Goal: Contribute content: Contribute content

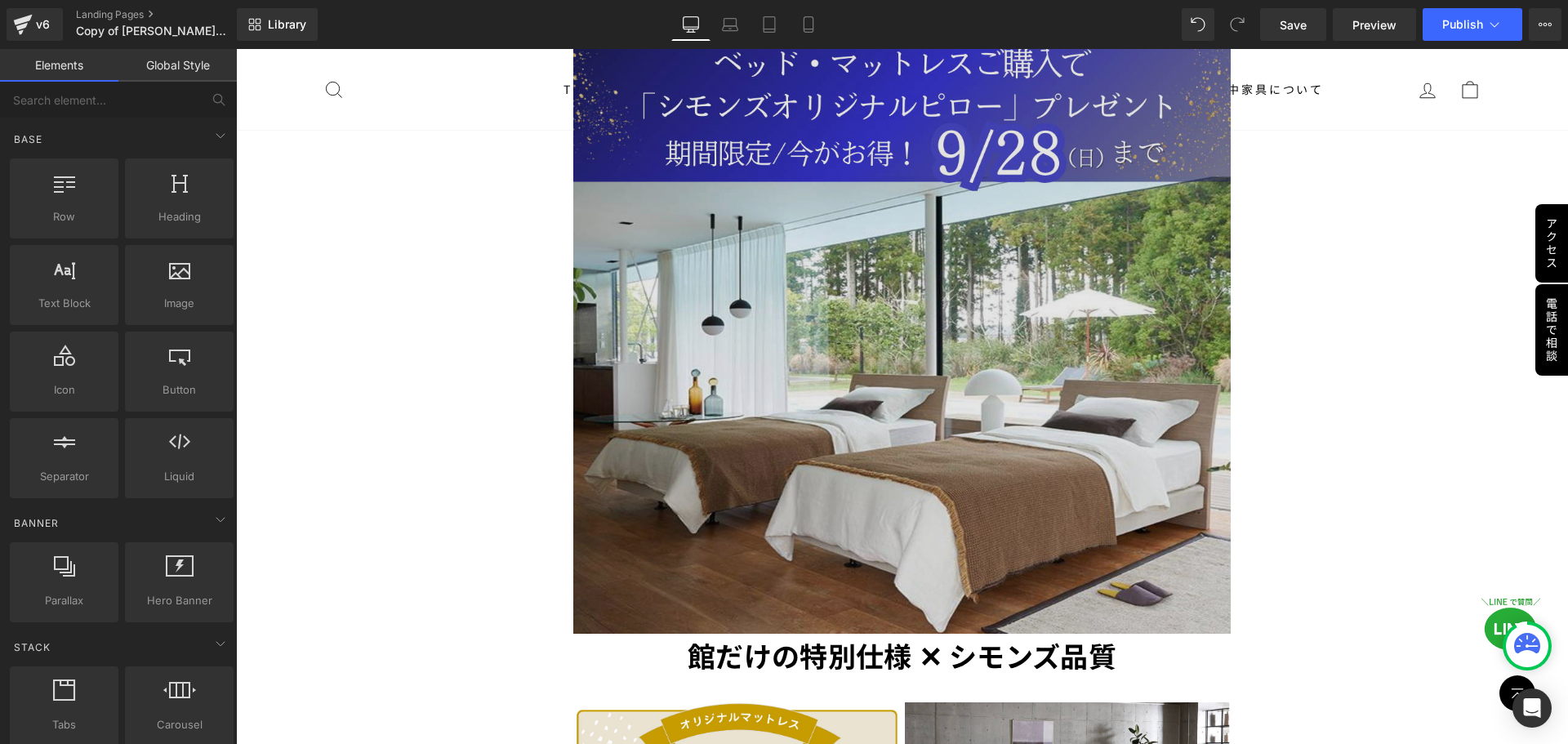
scroll to position [2695, 0]
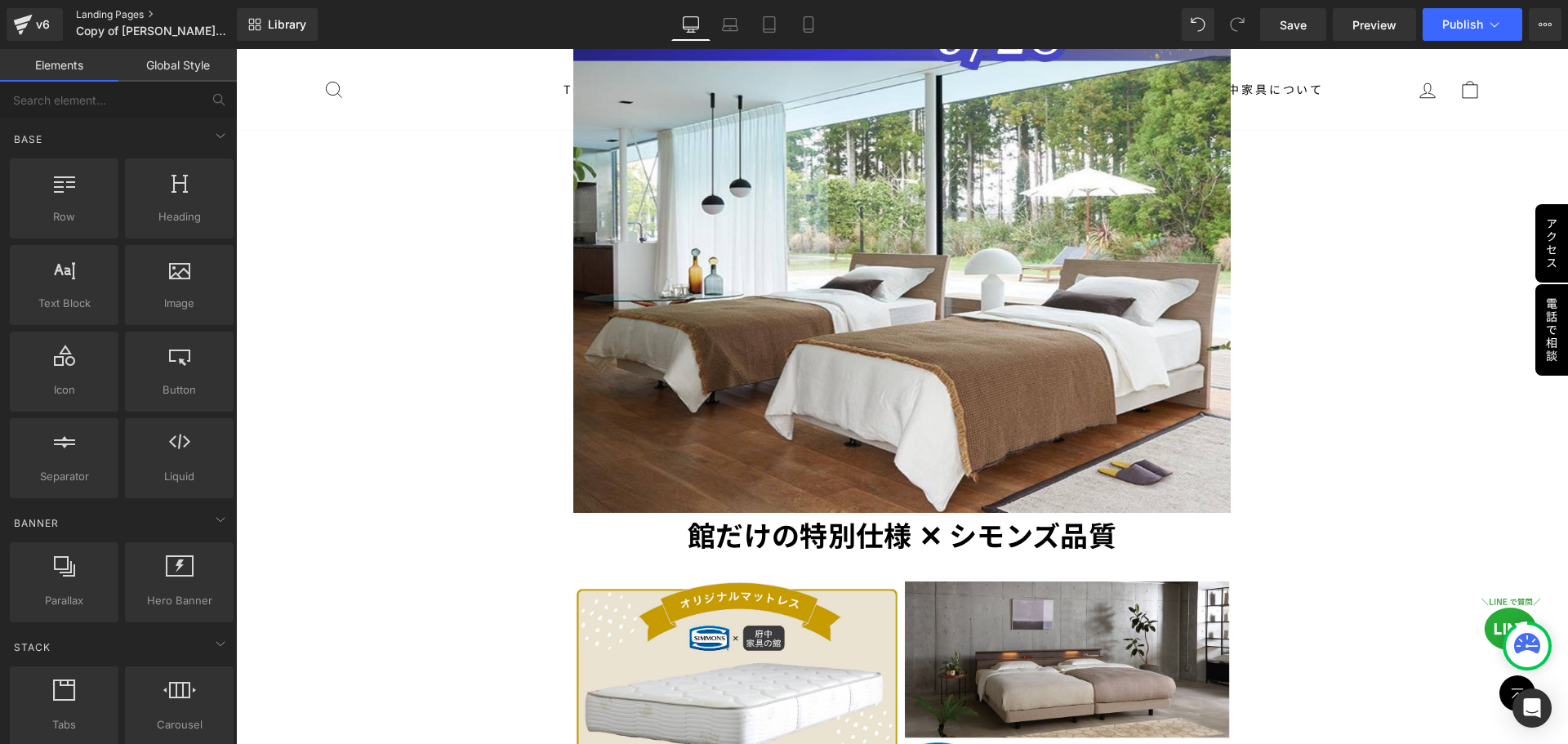
click at [124, 9] on link "Landing Pages" at bounding box center [170, 15] width 188 height 13
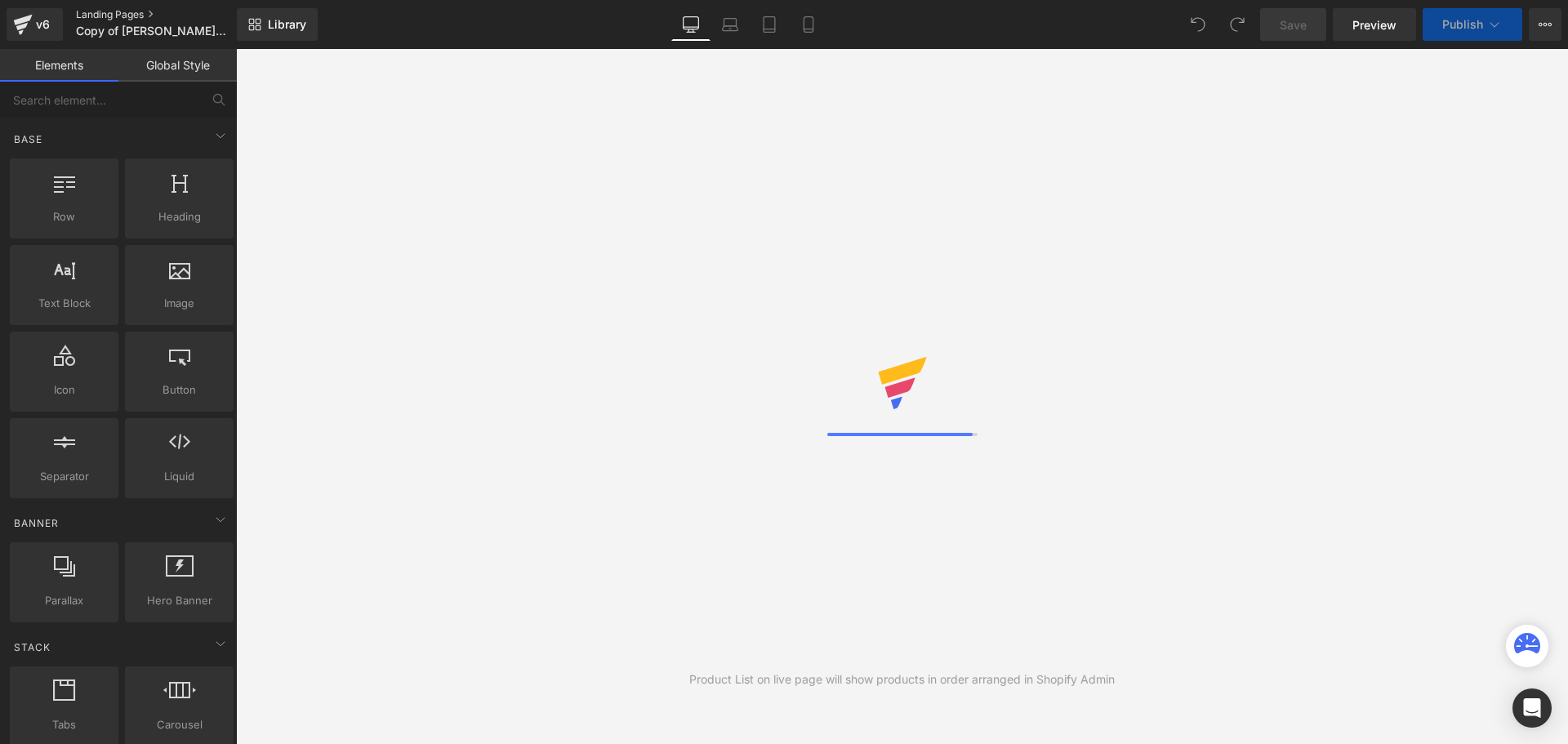
click at [145, 15] on link "Landing Pages" at bounding box center [170, 15] width 188 height 13
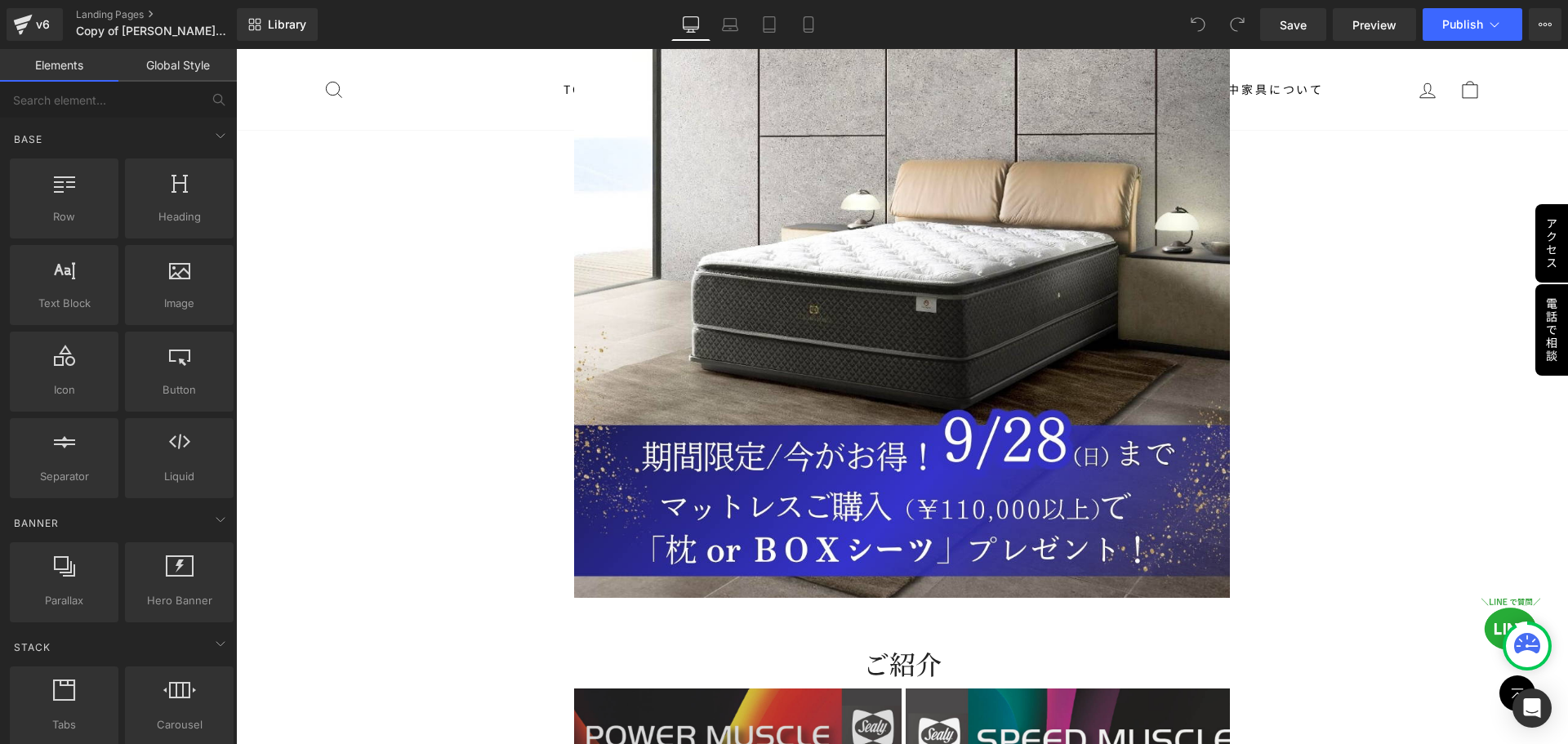
scroll to position [4819, 0]
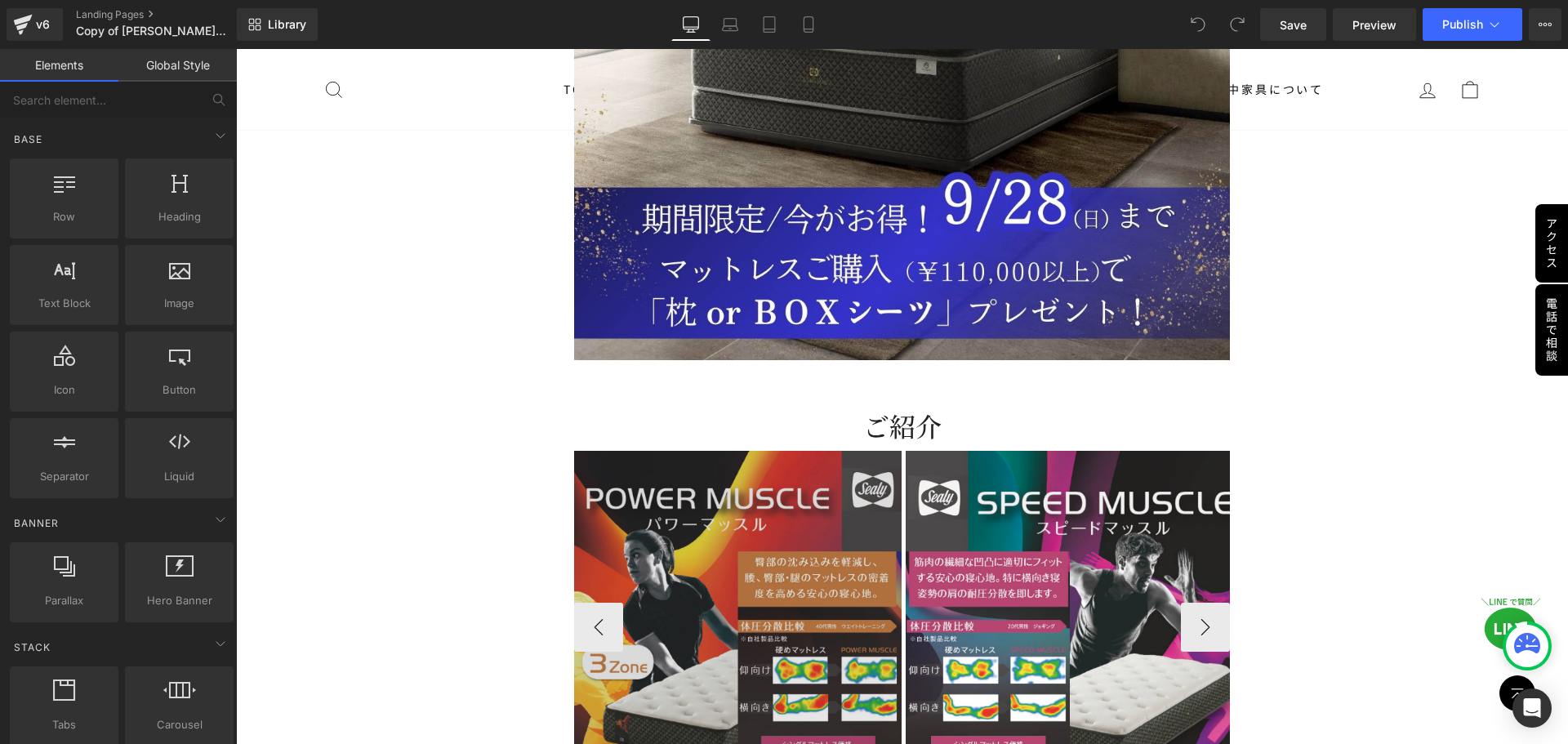
click at [884, 482] on img at bounding box center [738, 614] width 328 height 329
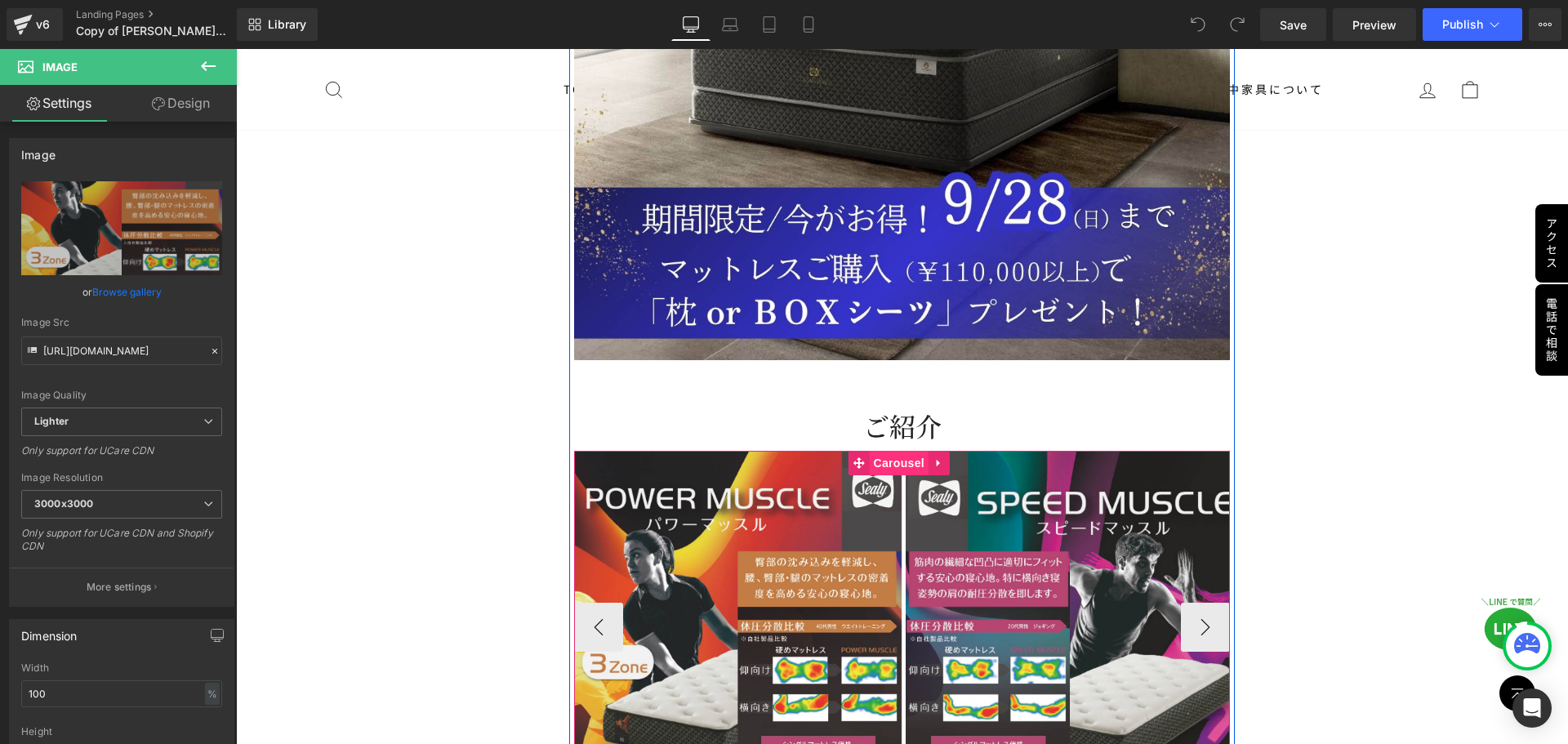
click at [904, 451] on span "Carousel" at bounding box center [899, 462] width 59 height 24
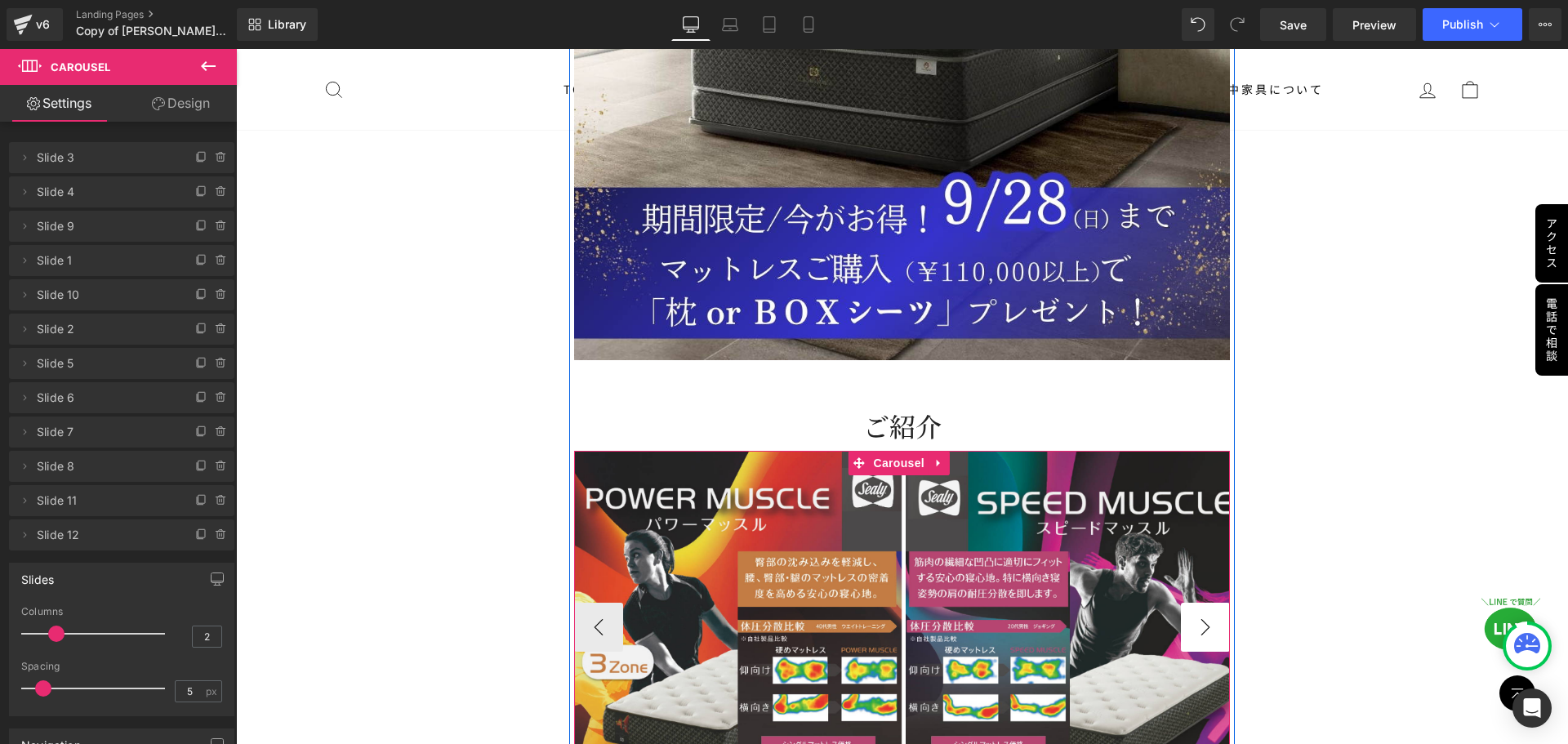
click at [1200, 603] on button "›" at bounding box center [1205, 627] width 49 height 49
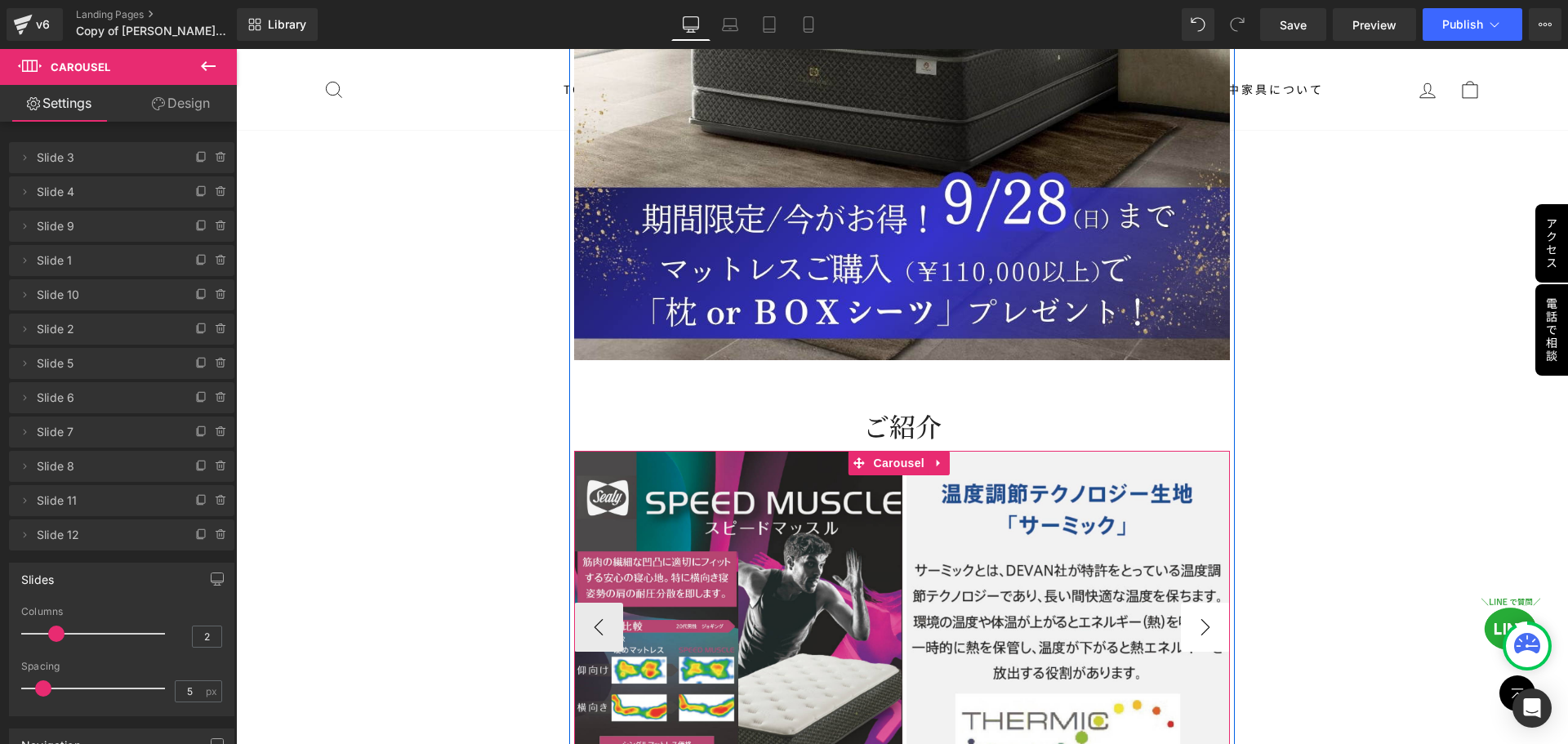
click at [1199, 603] on button "›" at bounding box center [1205, 627] width 49 height 49
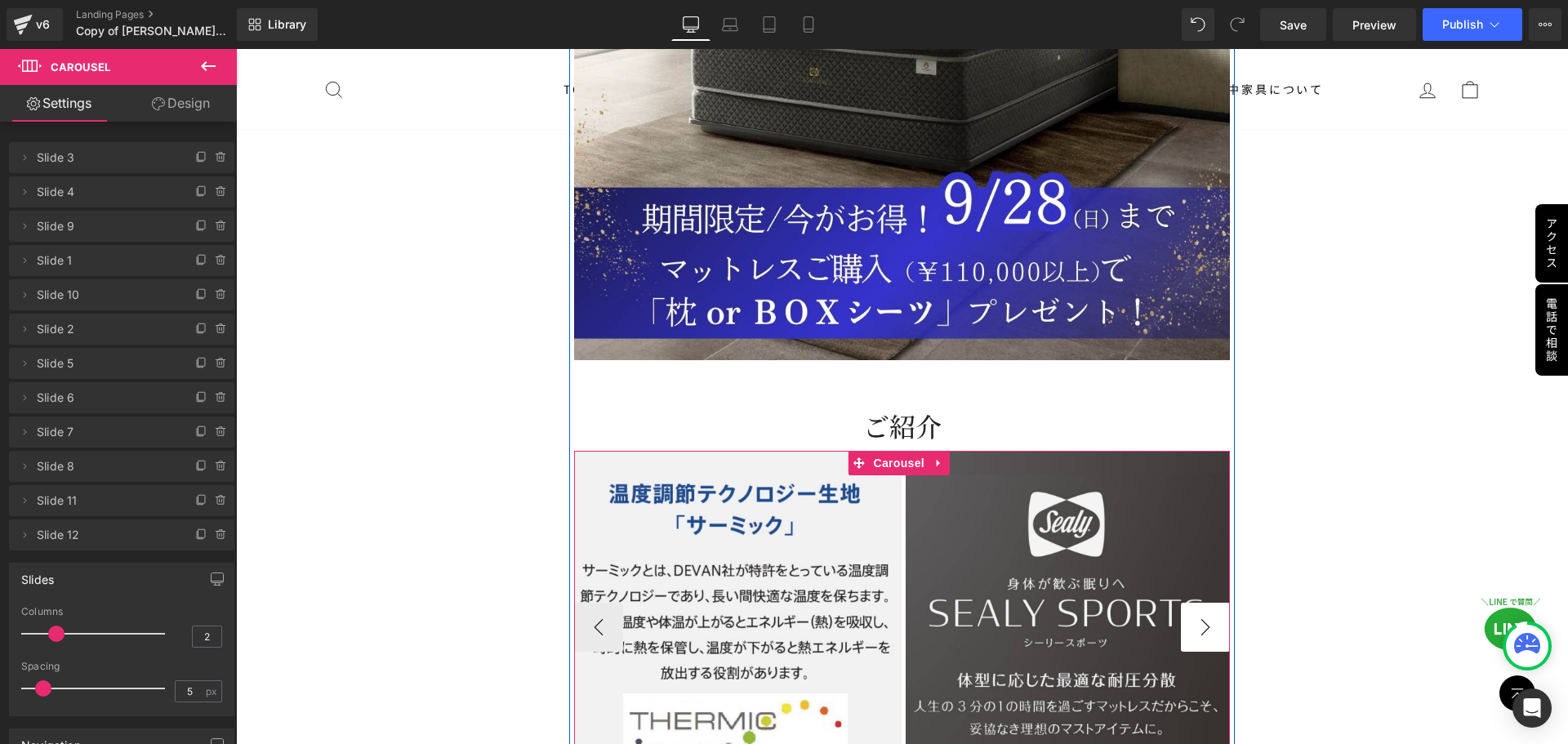
click at [1199, 603] on button "›" at bounding box center [1205, 627] width 49 height 49
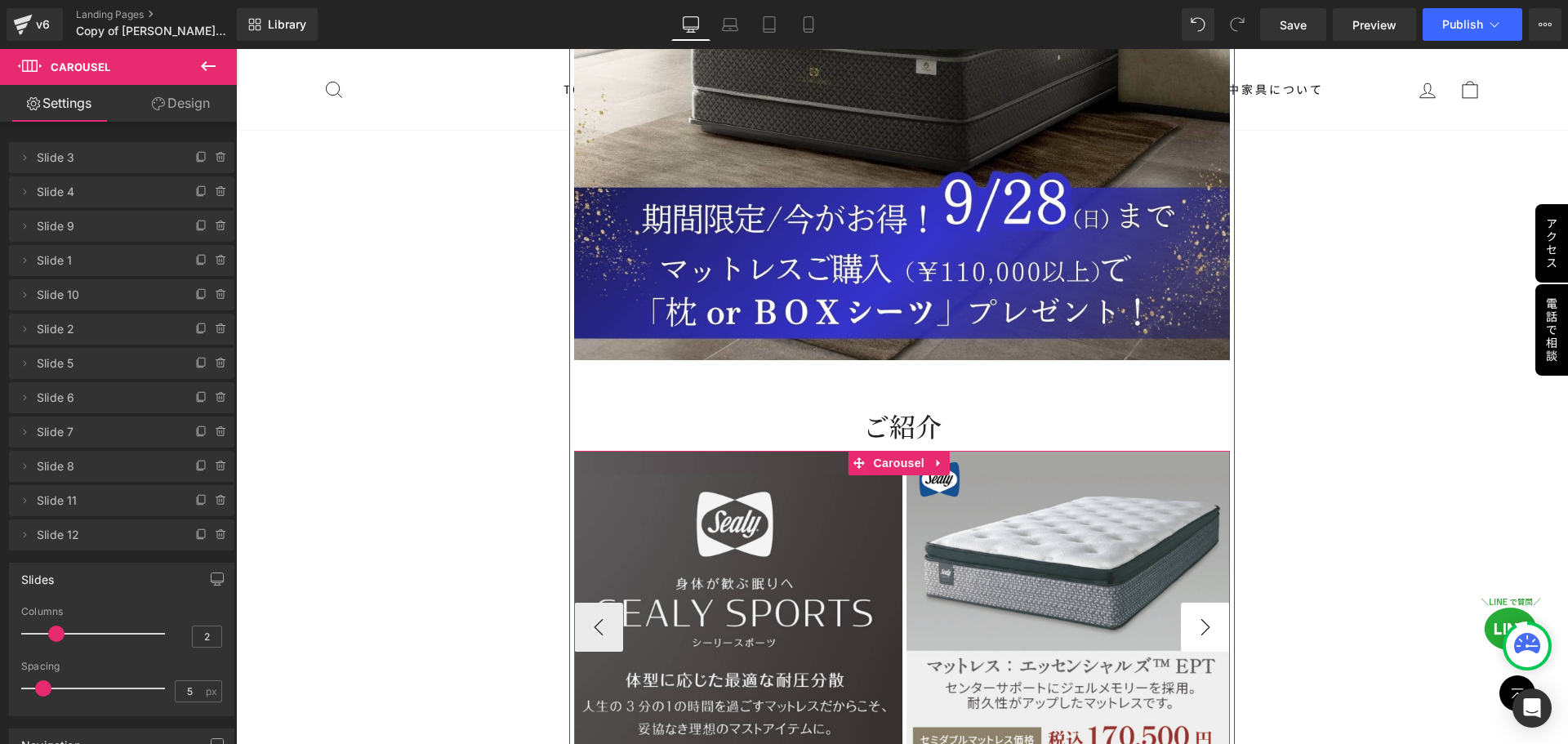
click at [1199, 603] on button "›" at bounding box center [1205, 627] width 49 height 49
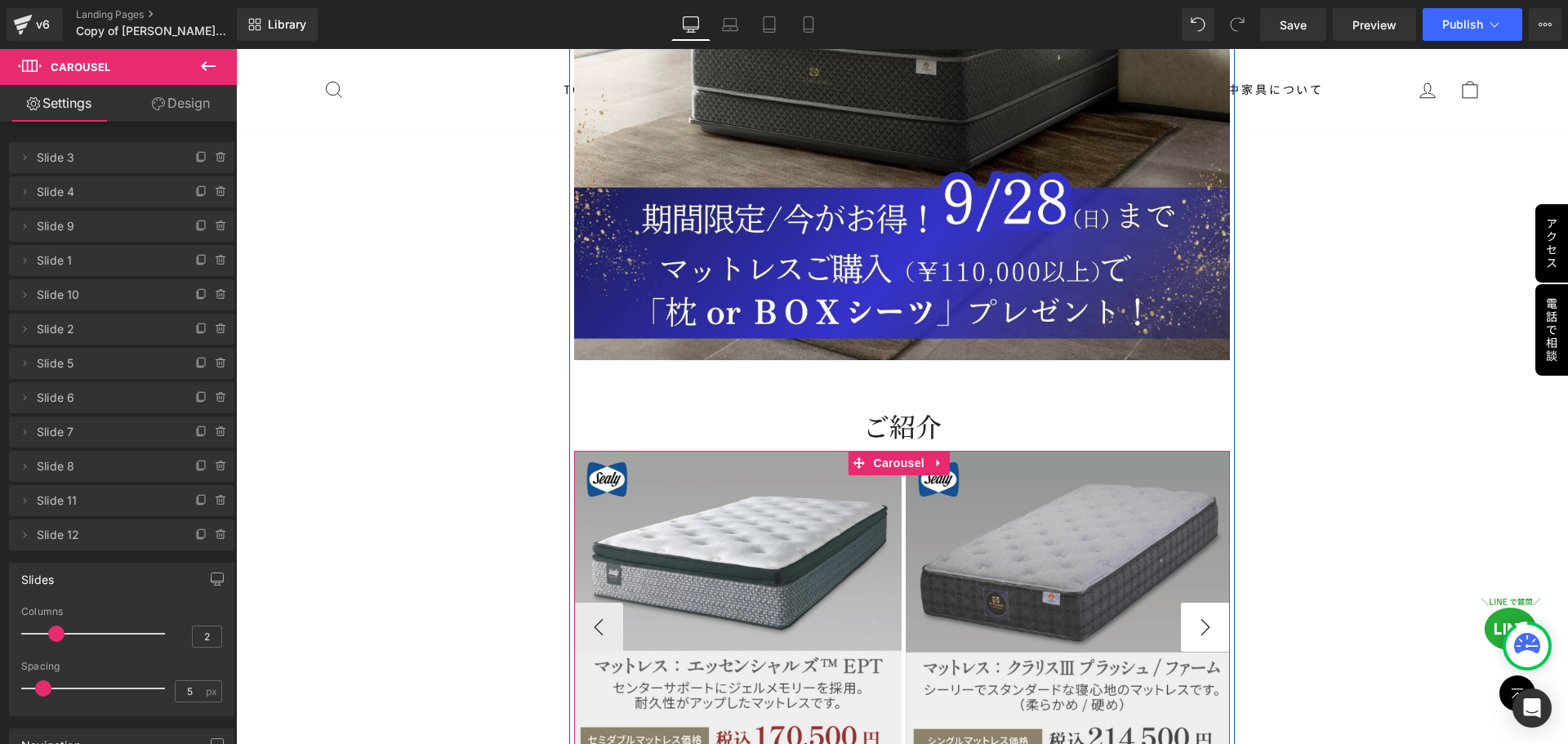
click at [1199, 603] on button "›" at bounding box center [1205, 627] width 49 height 49
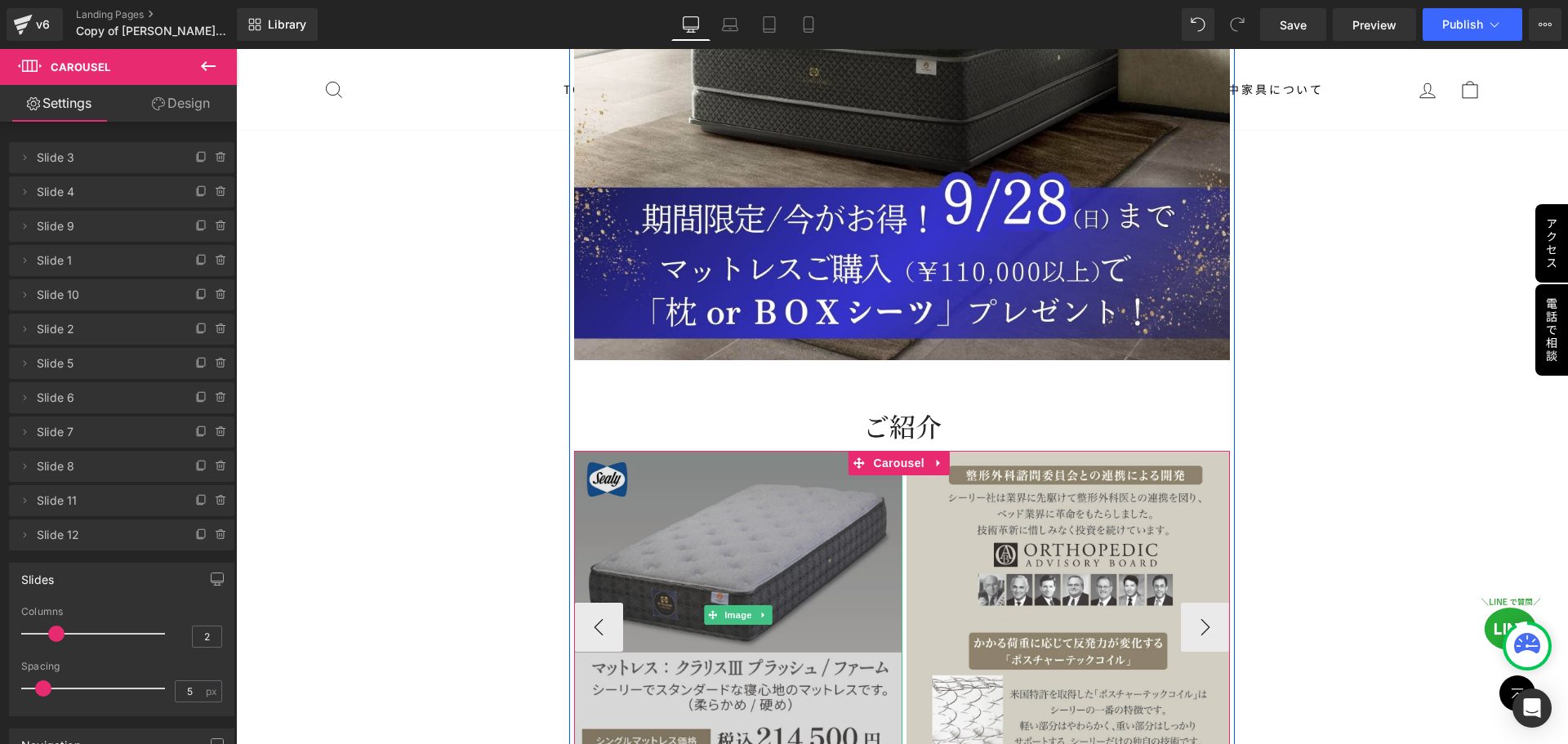
click at [736, 525] on img at bounding box center [738, 614] width 328 height 329
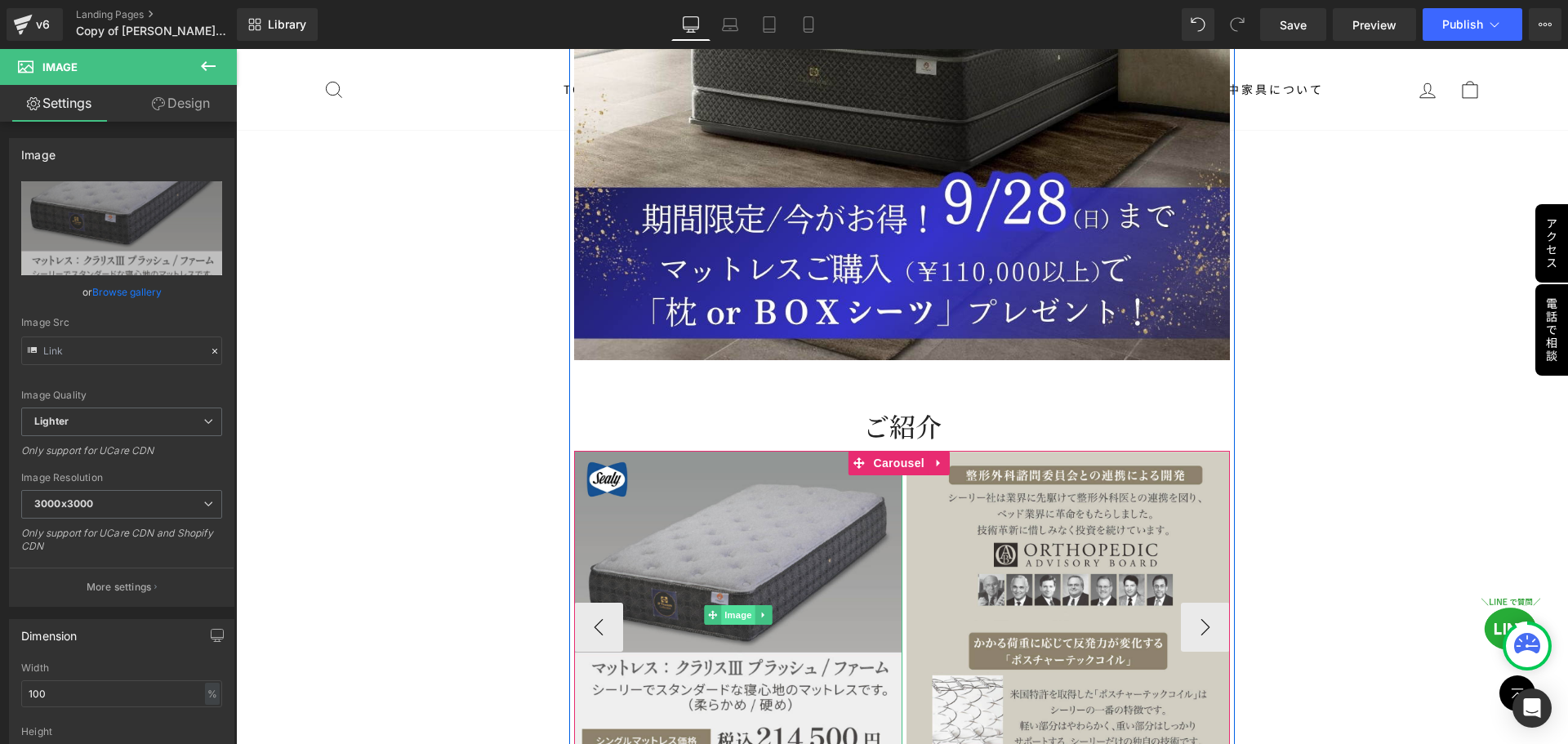
click at [726, 605] on span "Image" at bounding box center [738, 614] width 34 height 19
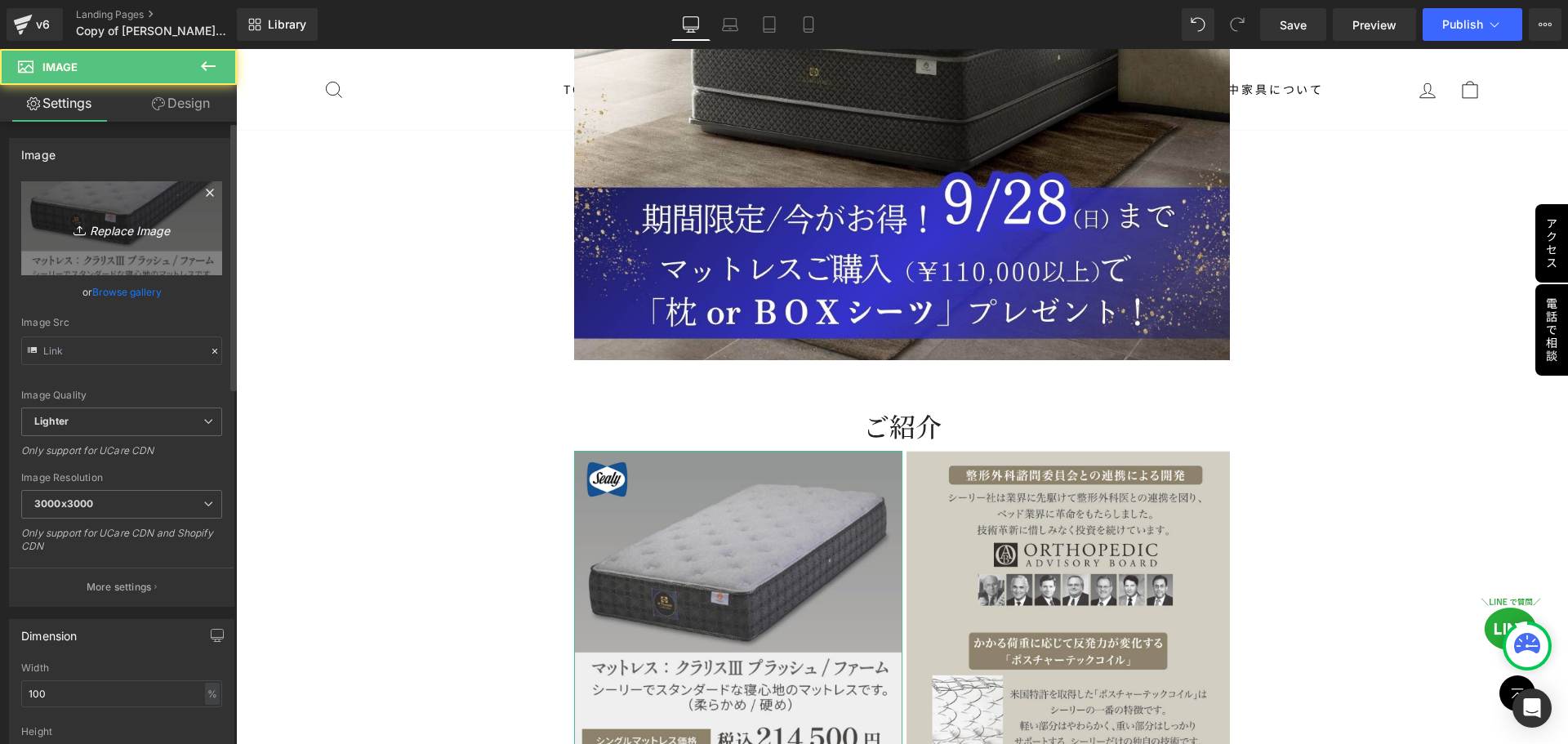
click at [126, 219] on icon "Replace Image" at bounding box center [121, 228] width 130 height 20
type input "C:\fakepath\シーリー特価 (3).jpg"
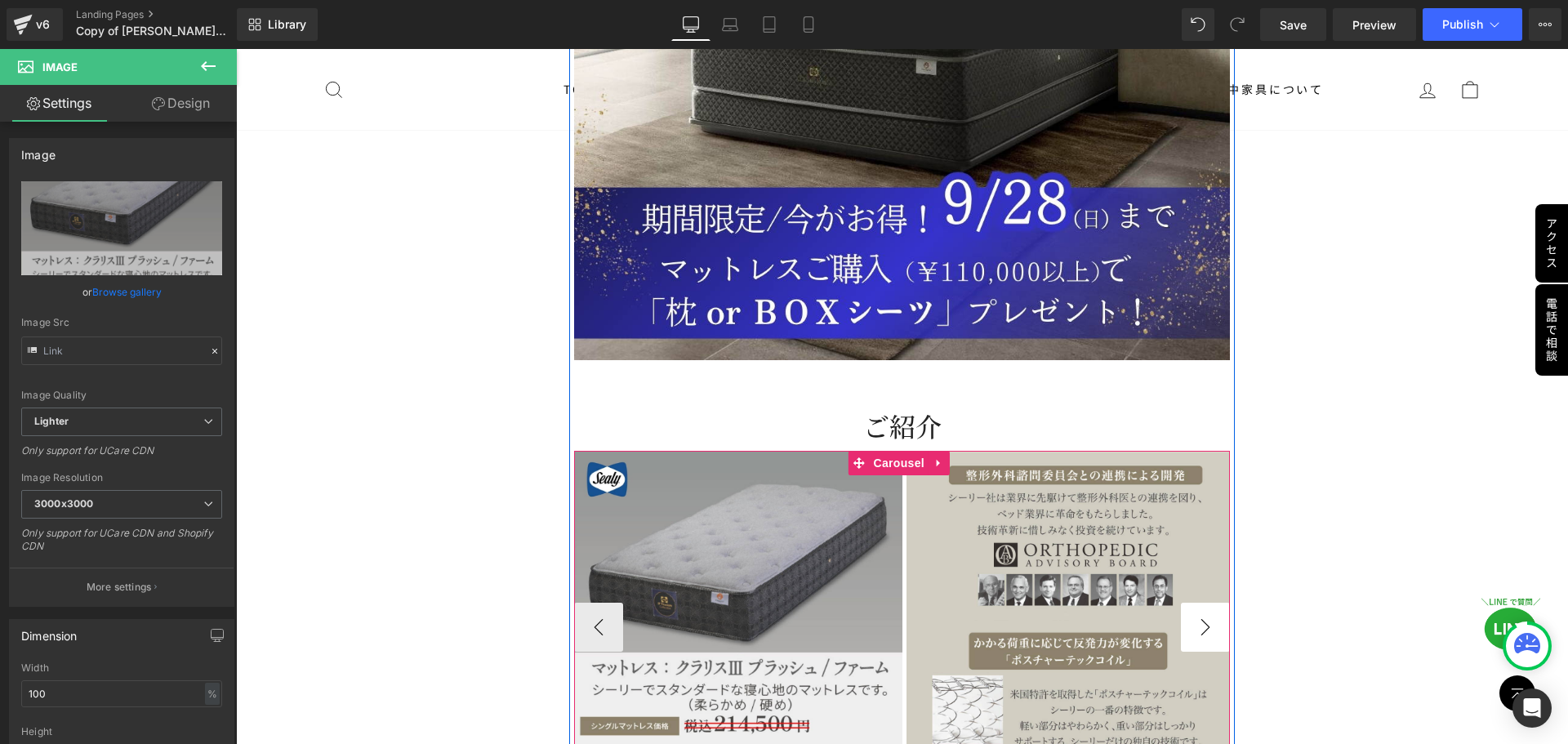
click at [1195, 603] on button "›" at bounding box center [1205, 627] width 49 height 49
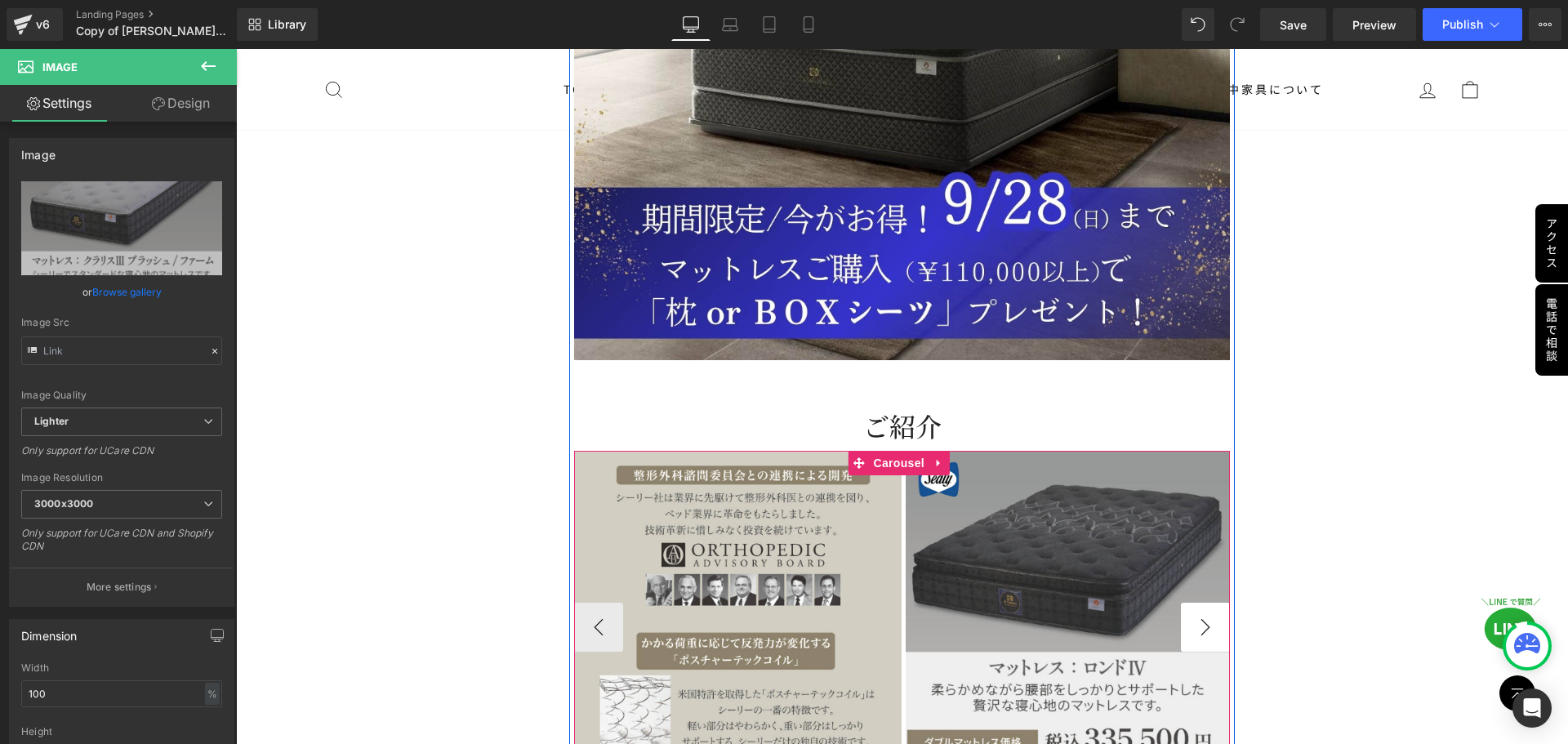
click at [1195, 603] on button "›" at bounding box center [1205, 627] width 49 height 49
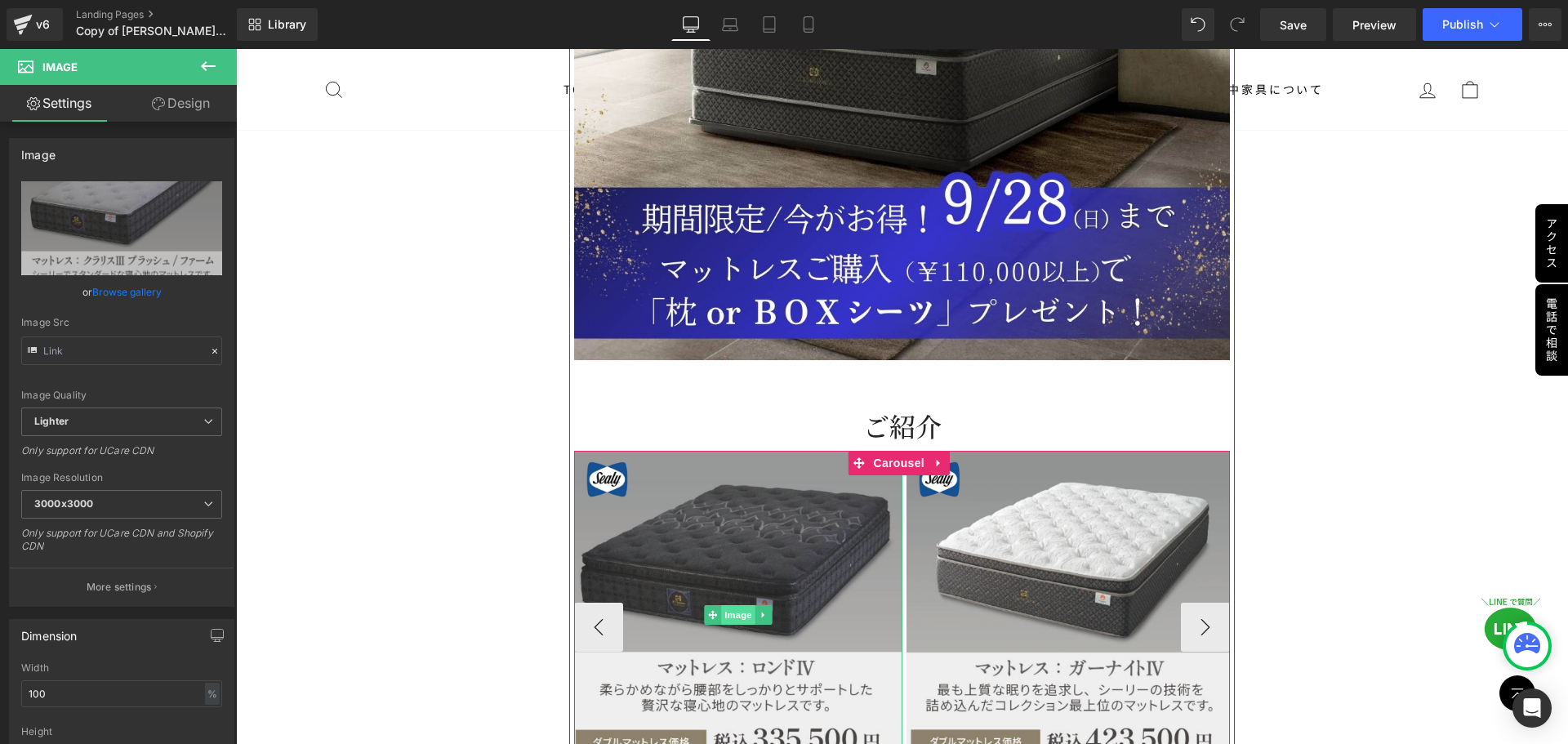
click at [736, 605] on span "Image" at bounding box center [738, 614] width 34 height 19
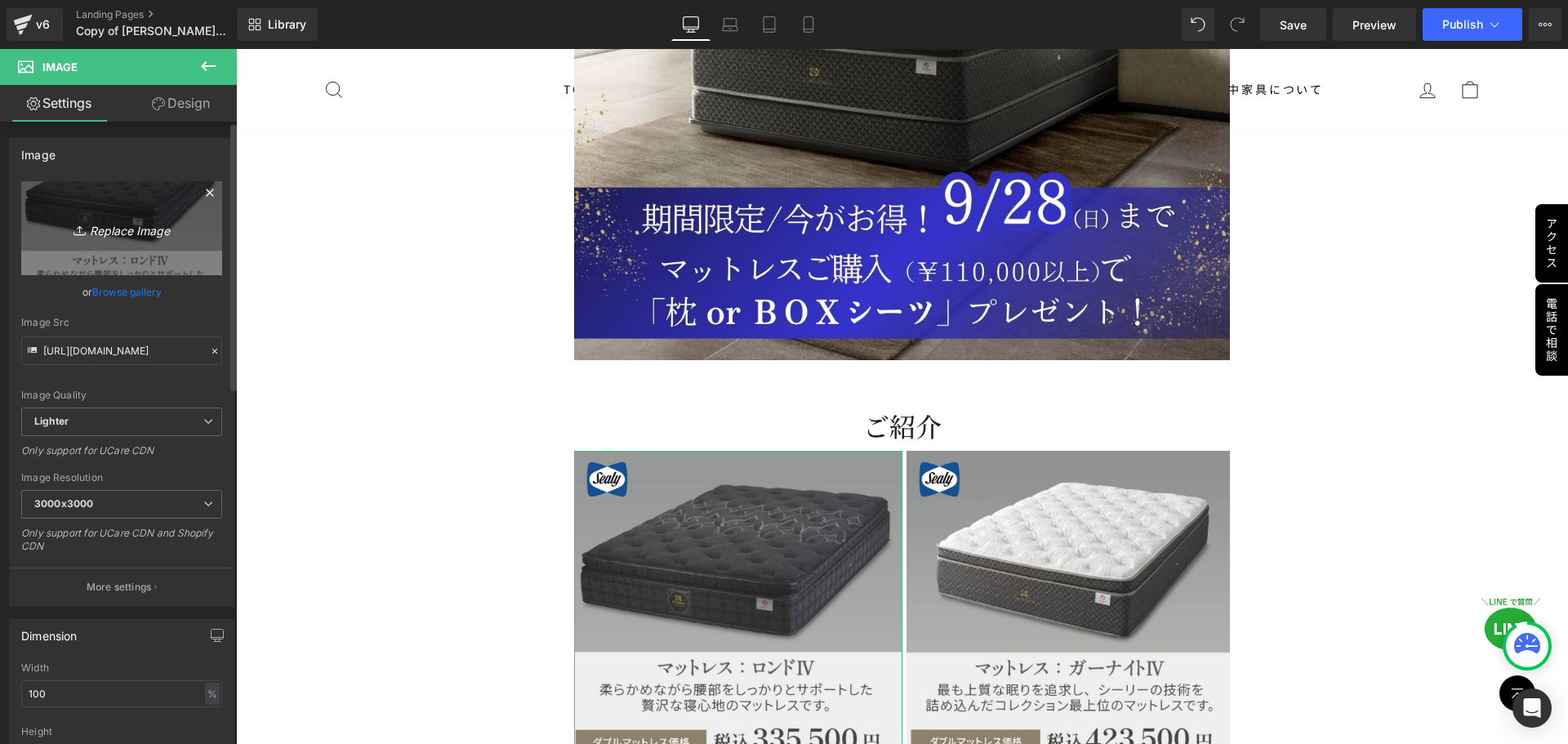
click at [127, 232] on icon "Replace Image" at bounding box center [121, 228] width 130 height 20
type input "C:\fakepath\シーリー特価 (2).jpg"
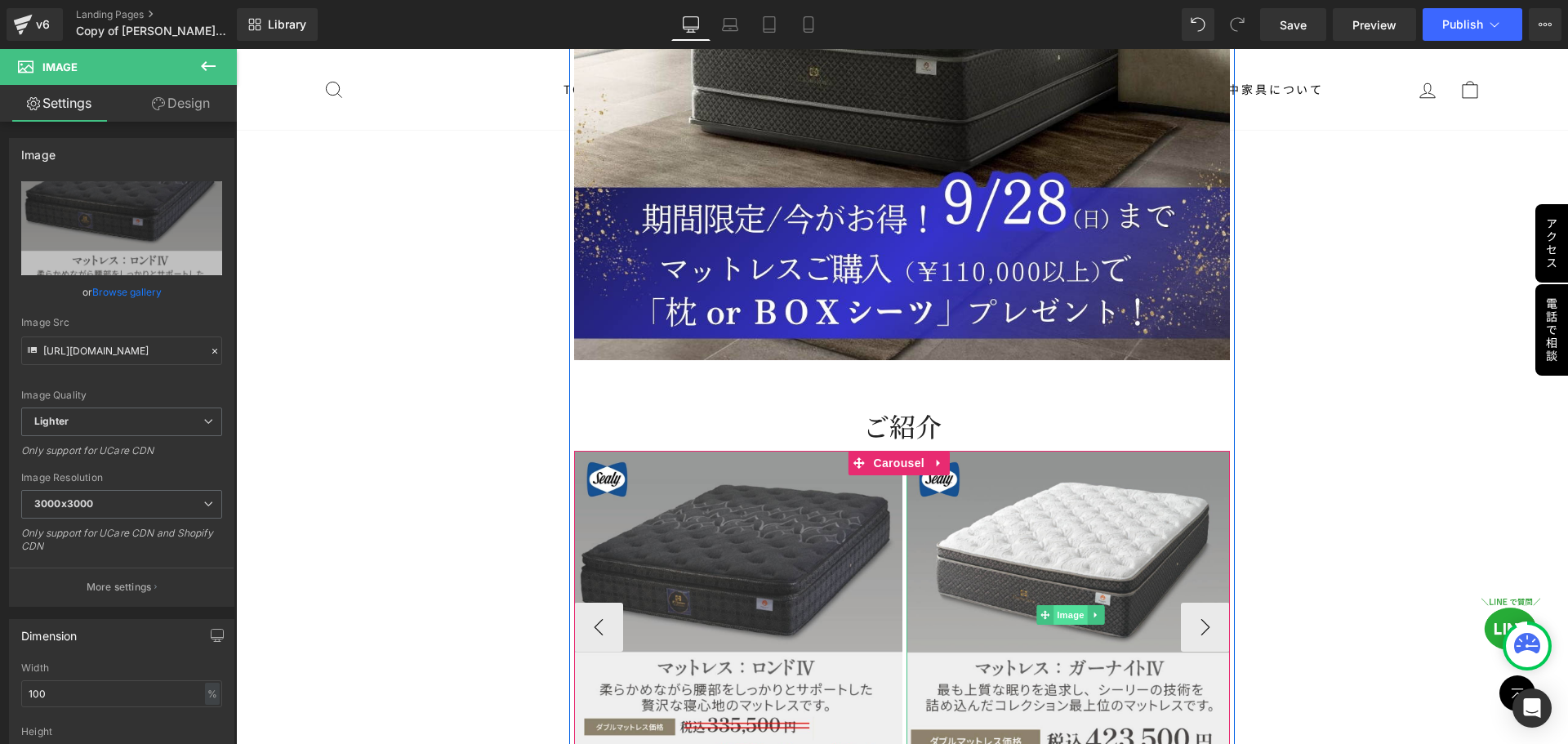
click at [1074, 605] on span "Image" at bounding box center [1070, 614] width 34 height 19
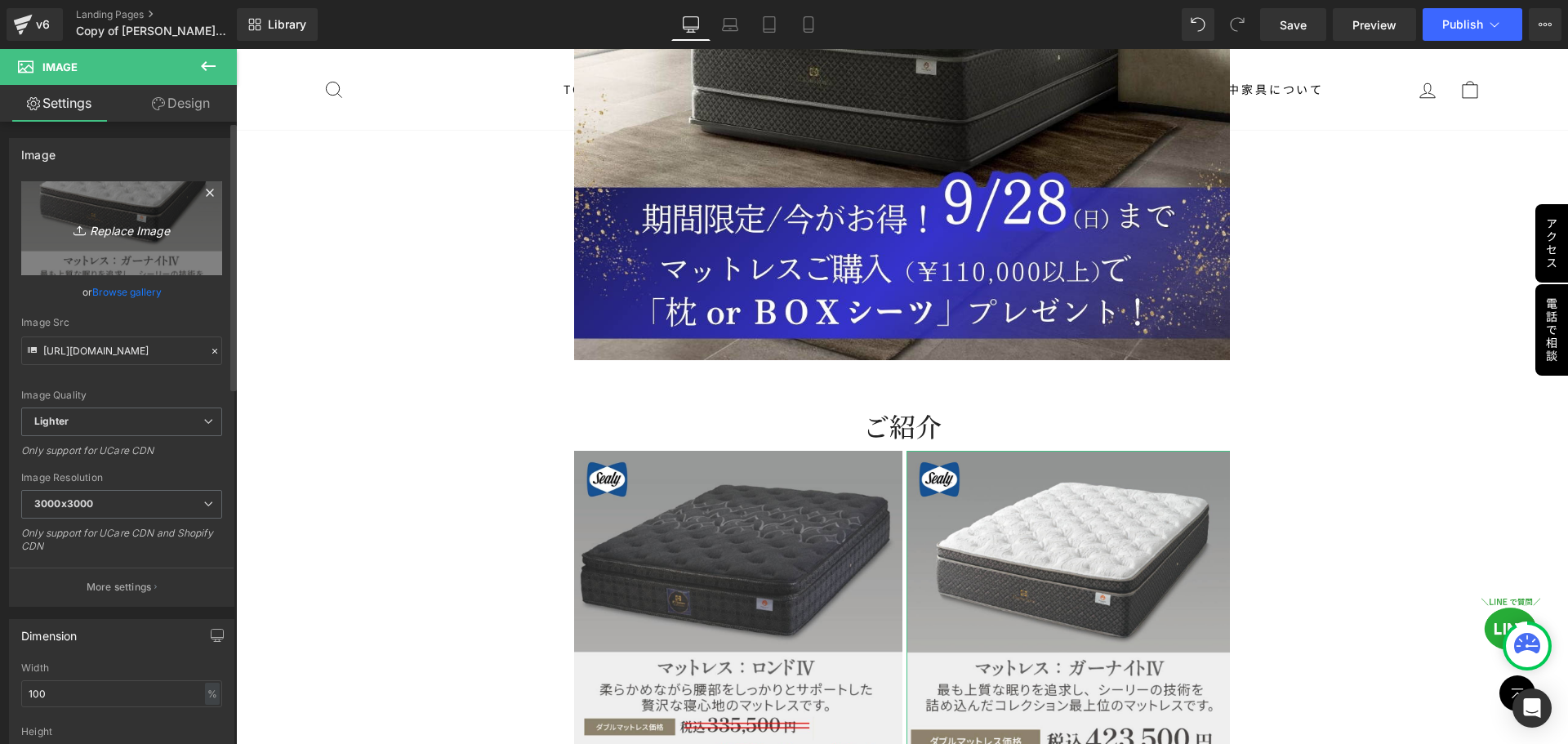
click at [115, 232] on icon "Replace Image" at bounding box center [121, 228] width 130 height 20
type input "C:\fakepath\シーリー特価 (1).jpg"
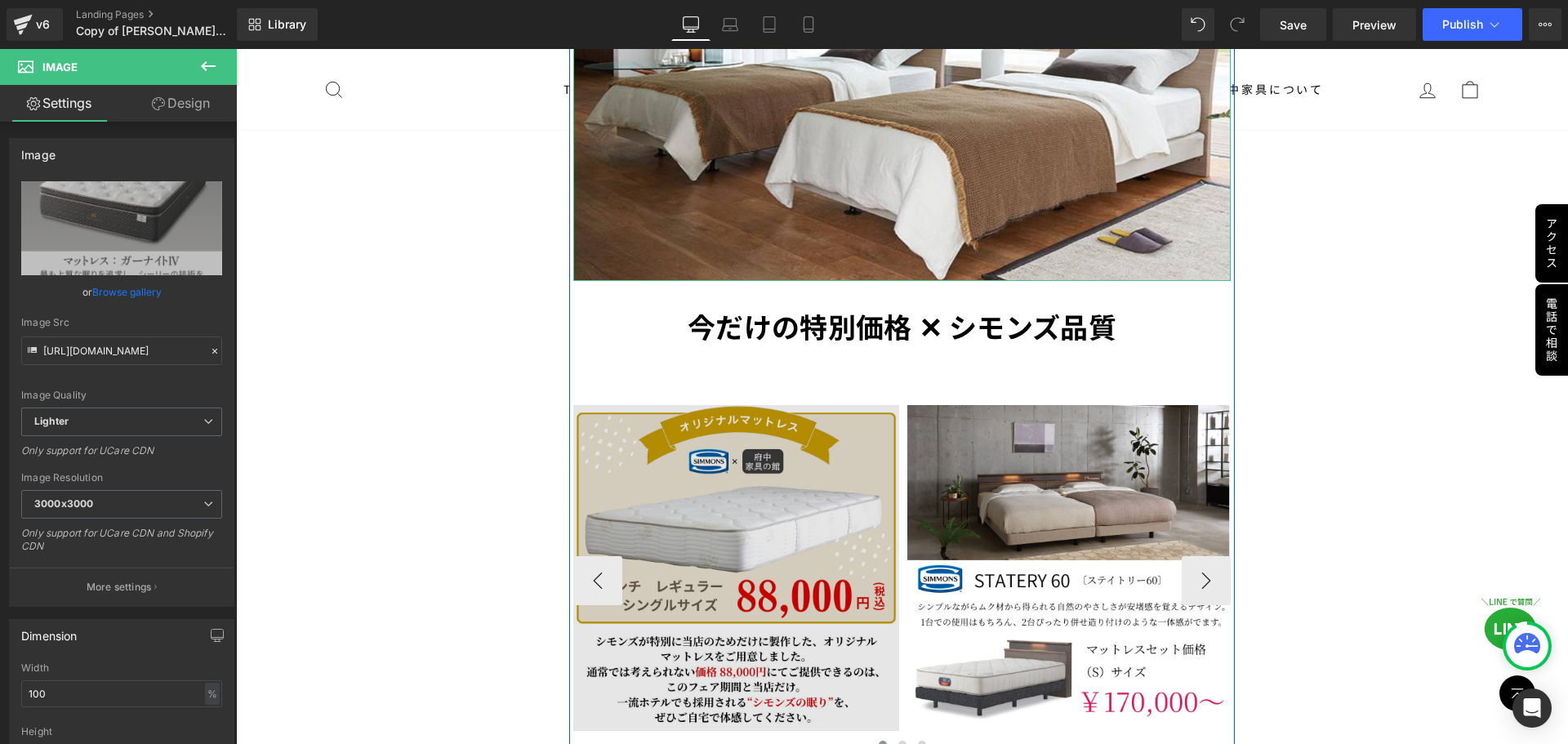
scroll to position [3022, 0]
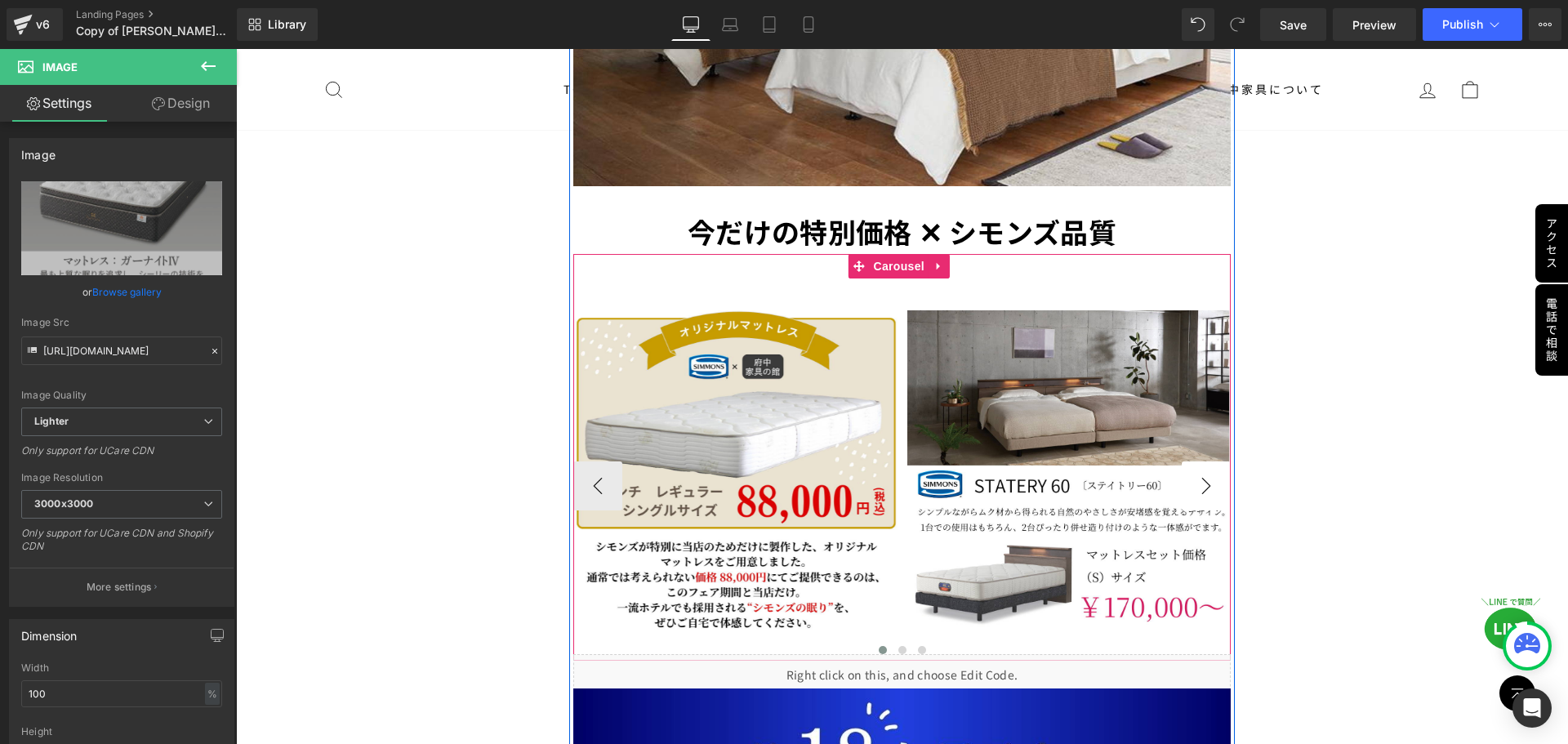
click at [1201, 461] on button "›" at bounding box center [1206, 486] width 49 height 49
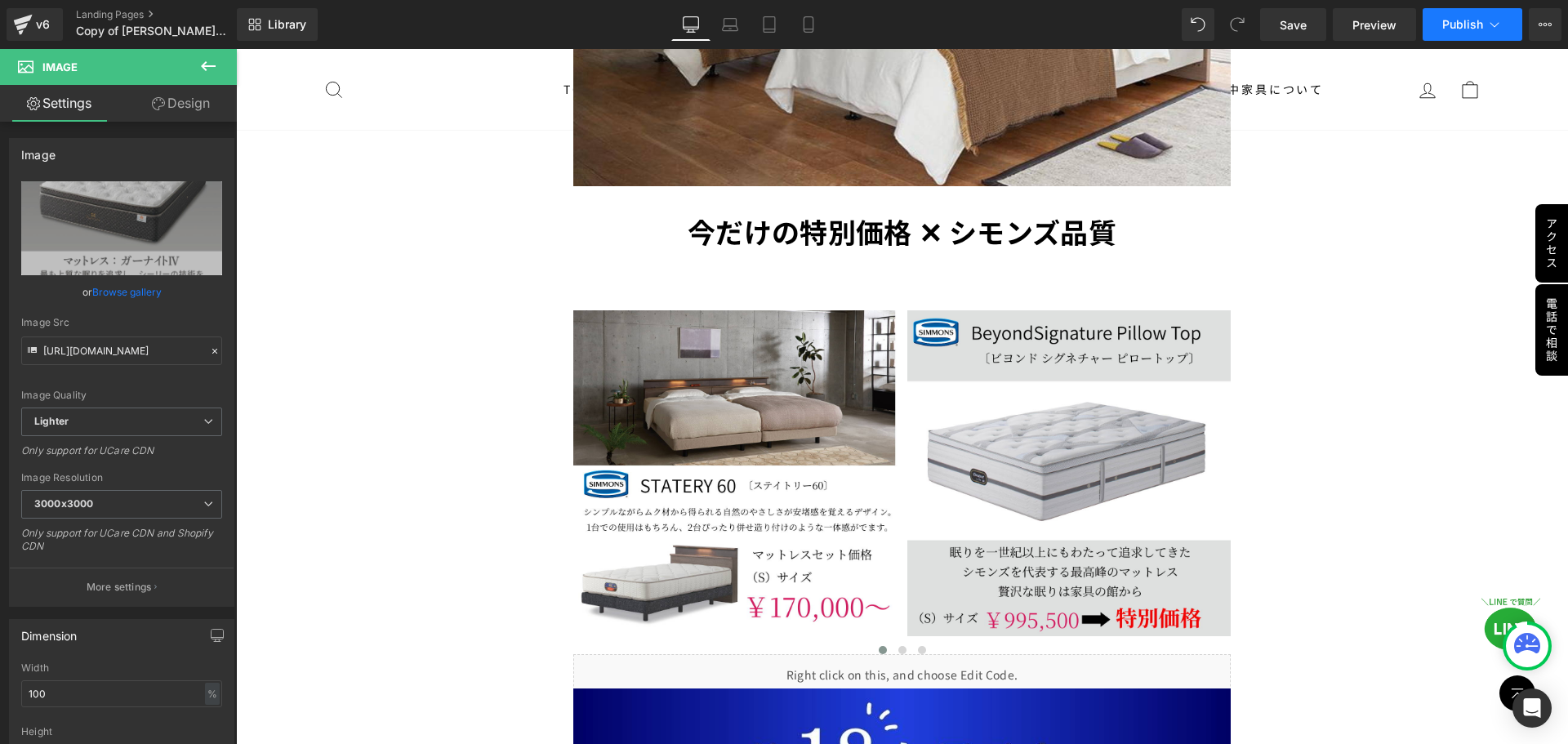
click at [1476, 28] on span "Publish" at bounding box center [1463, 24] width 41 height 13
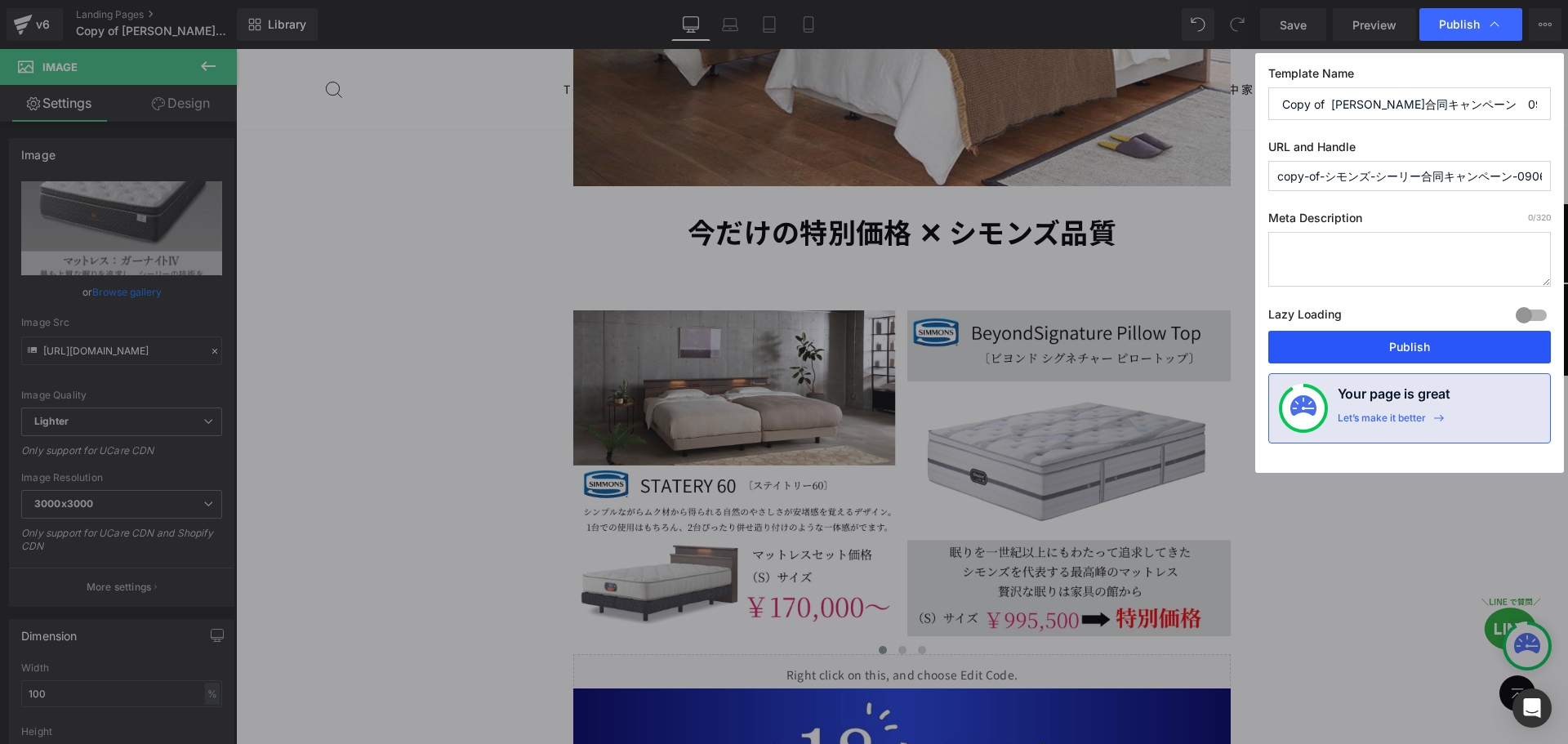
drag, startPoint x: 1405, startPoint y: 349, endPoint x: 901, endPoint y: 316, distance: 505.1
click at [1405, 349] on button "Publish" at bounding box center [1409, 347] width 283 height 33
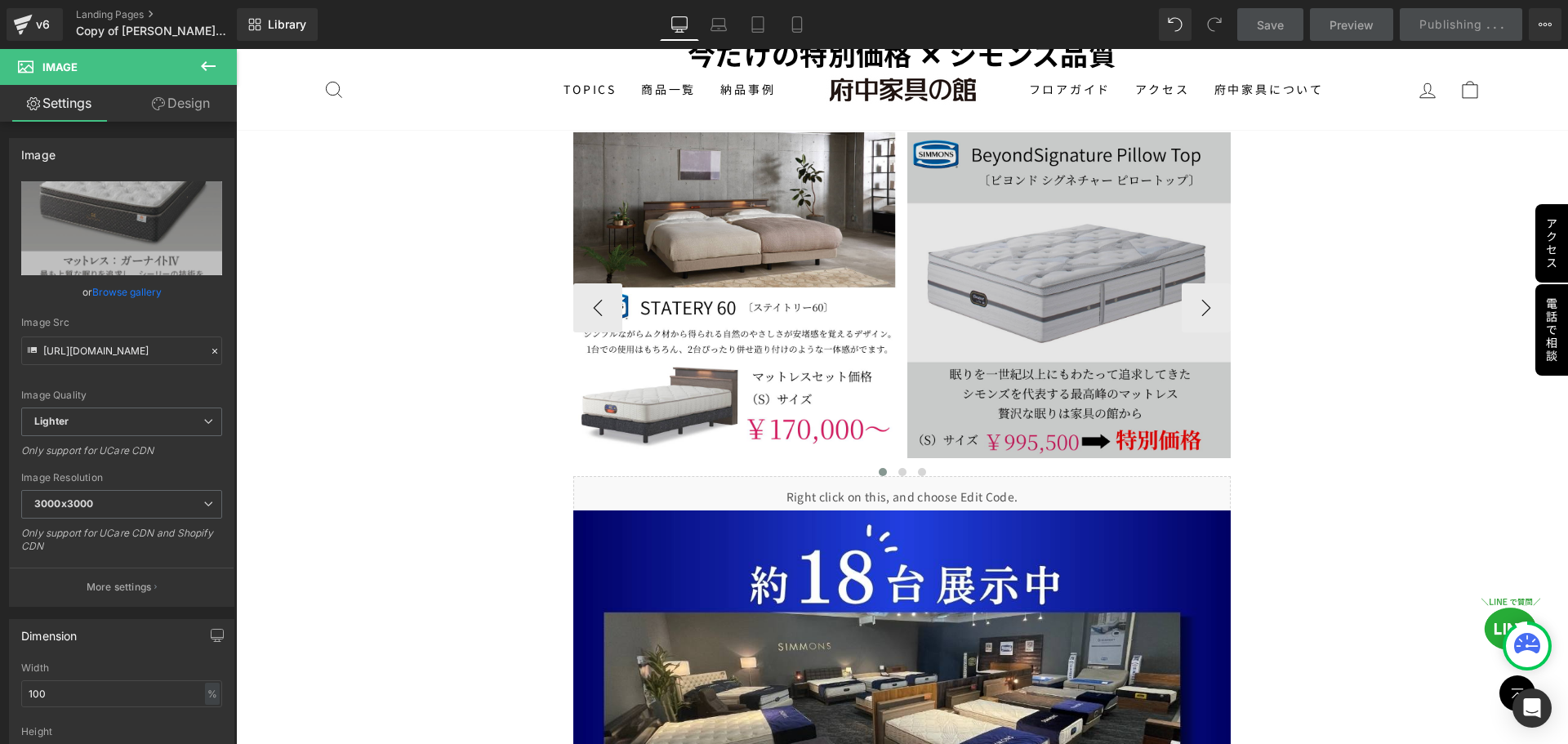
scroll to position [3267, 0]
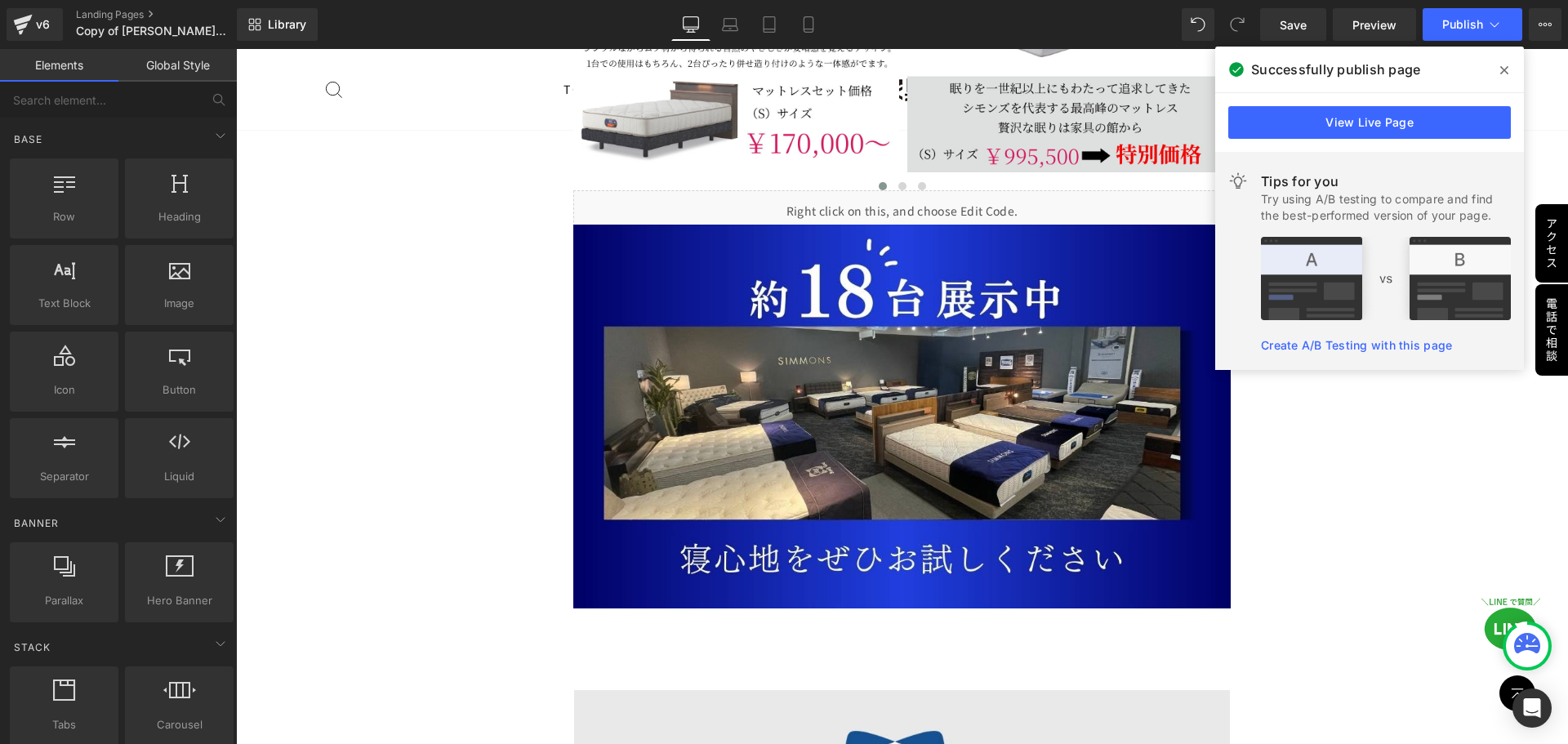
scroll to position [3758, 0]
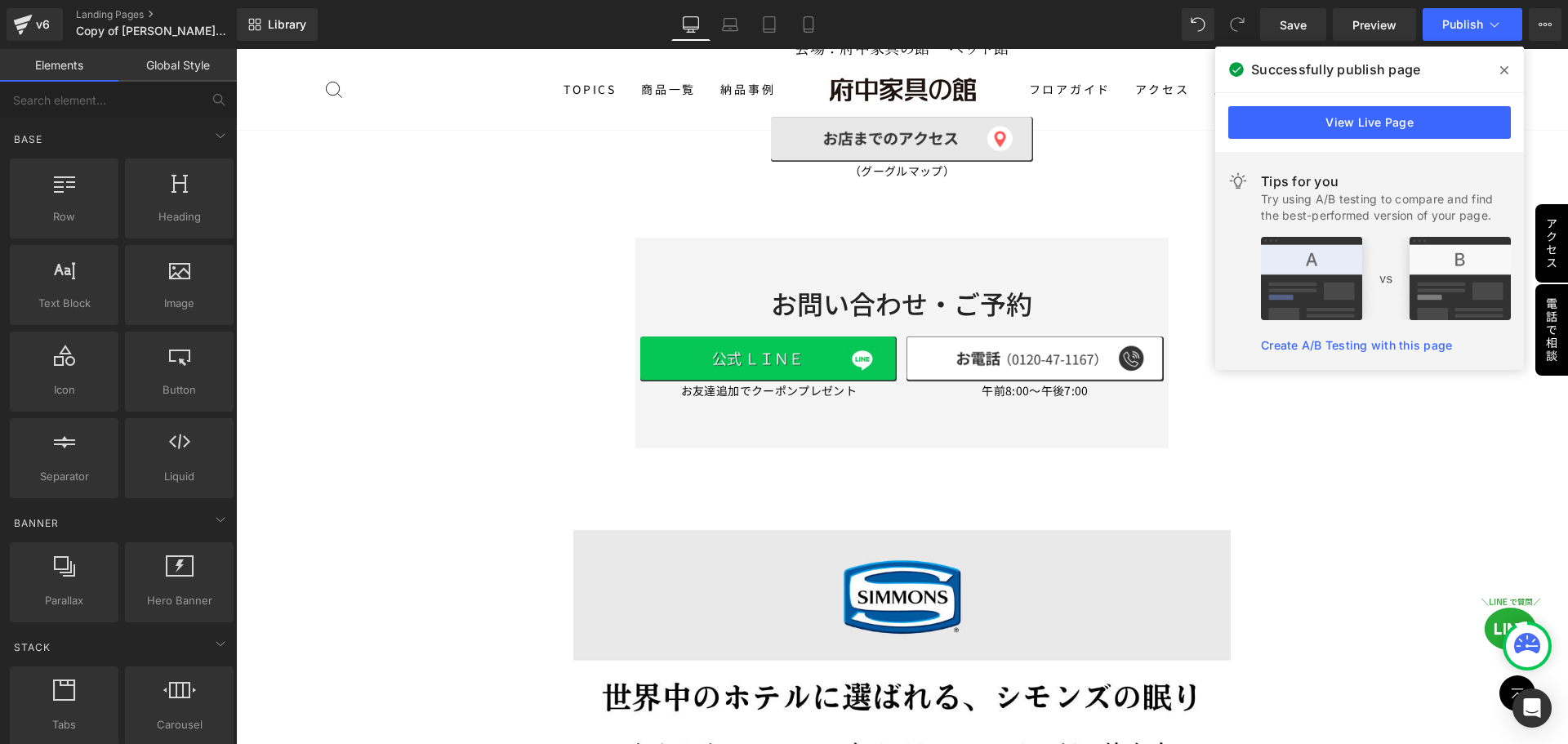
scroll to position [1307, 0]
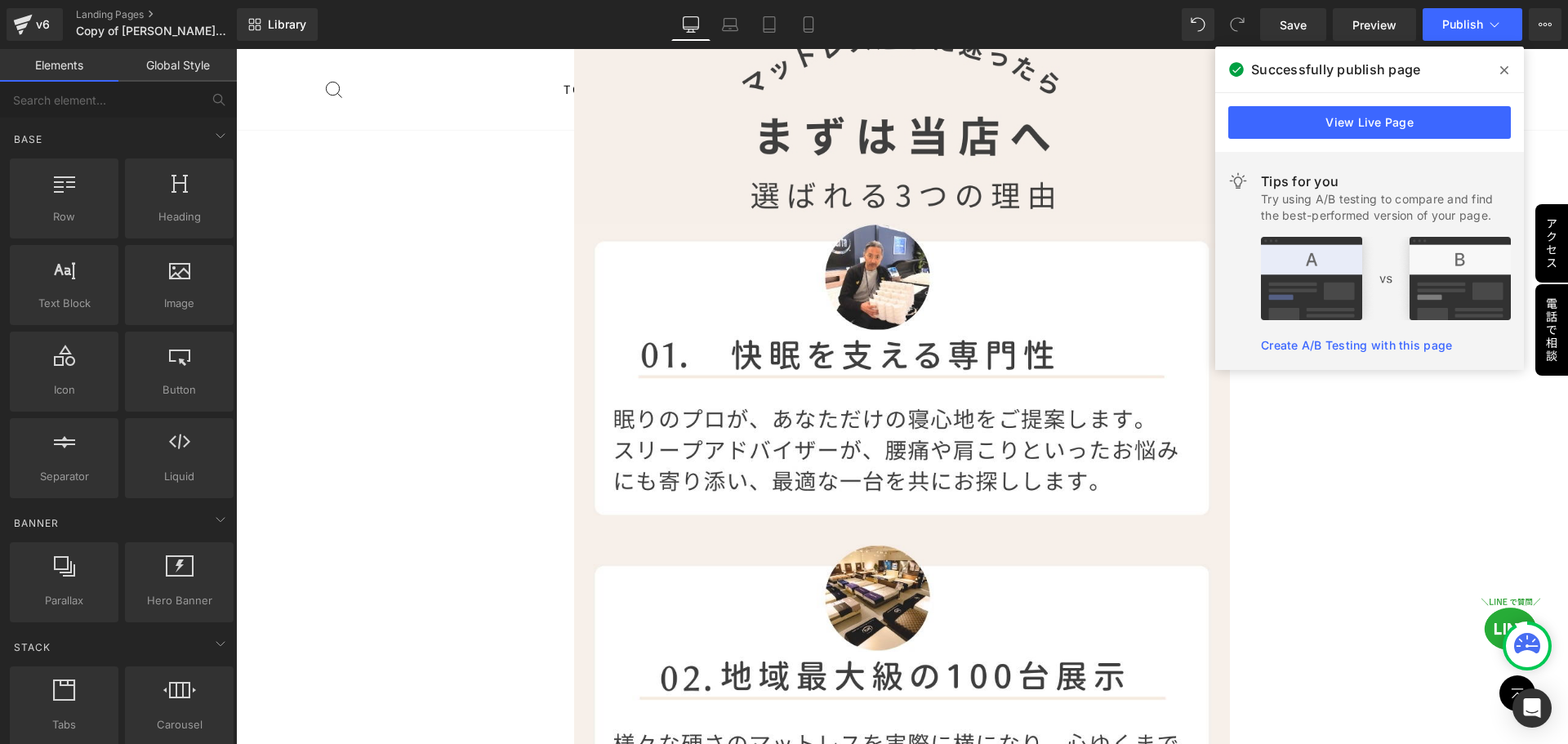
scroll to position [6126, 0]
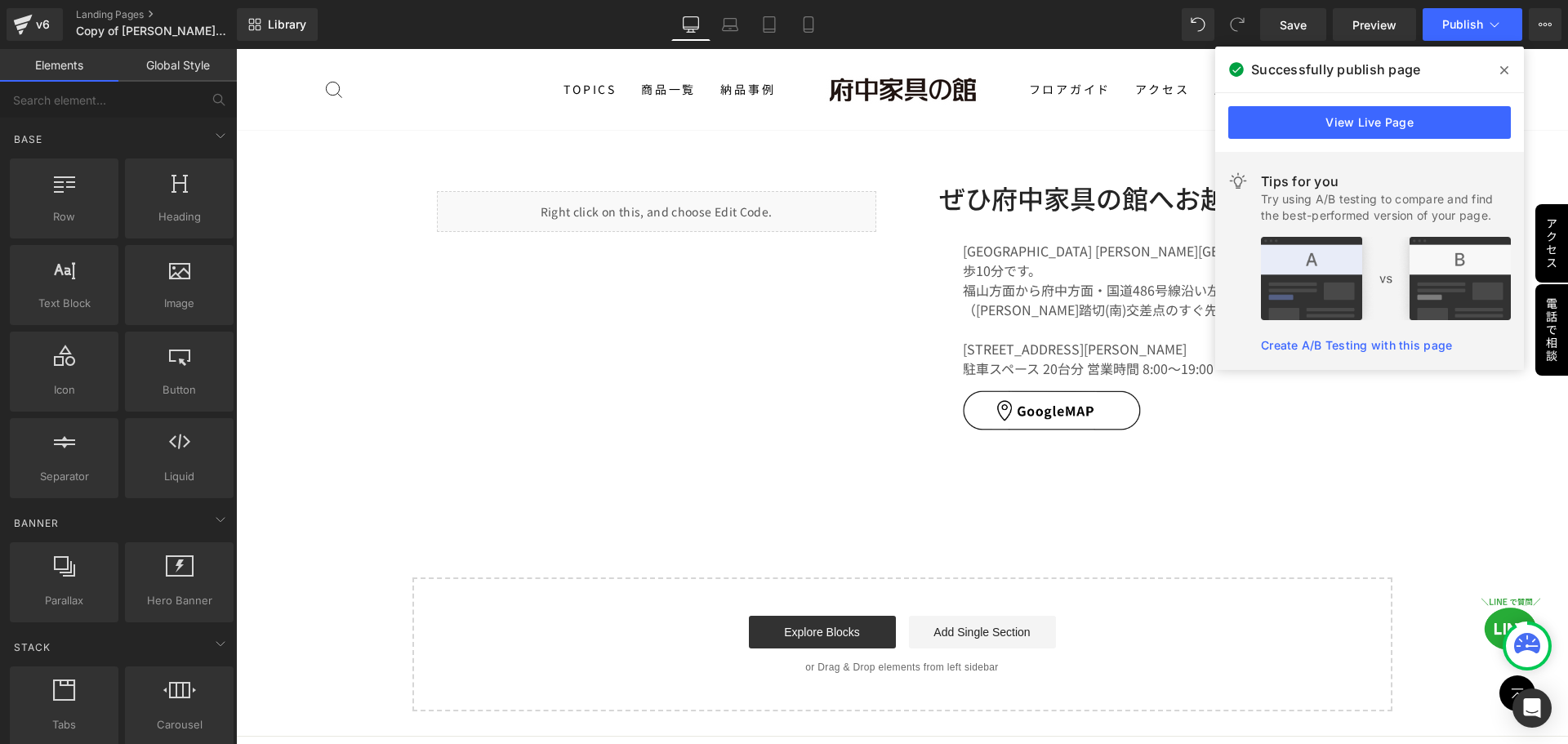
scroll to position [10593, 0]
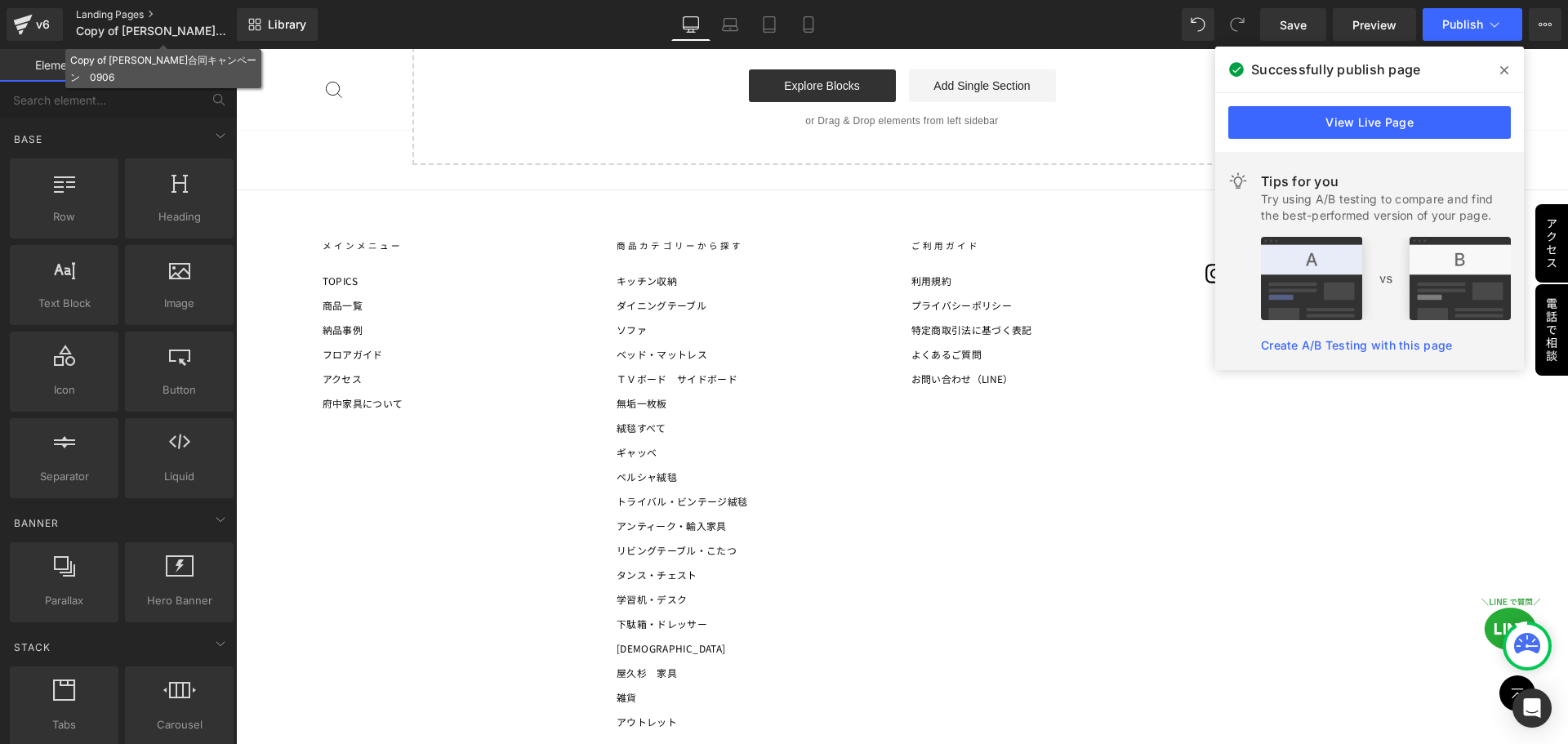
click at [127, 14] on link "Landing Pages" at bounding box center [170, 15] width 188 height 13
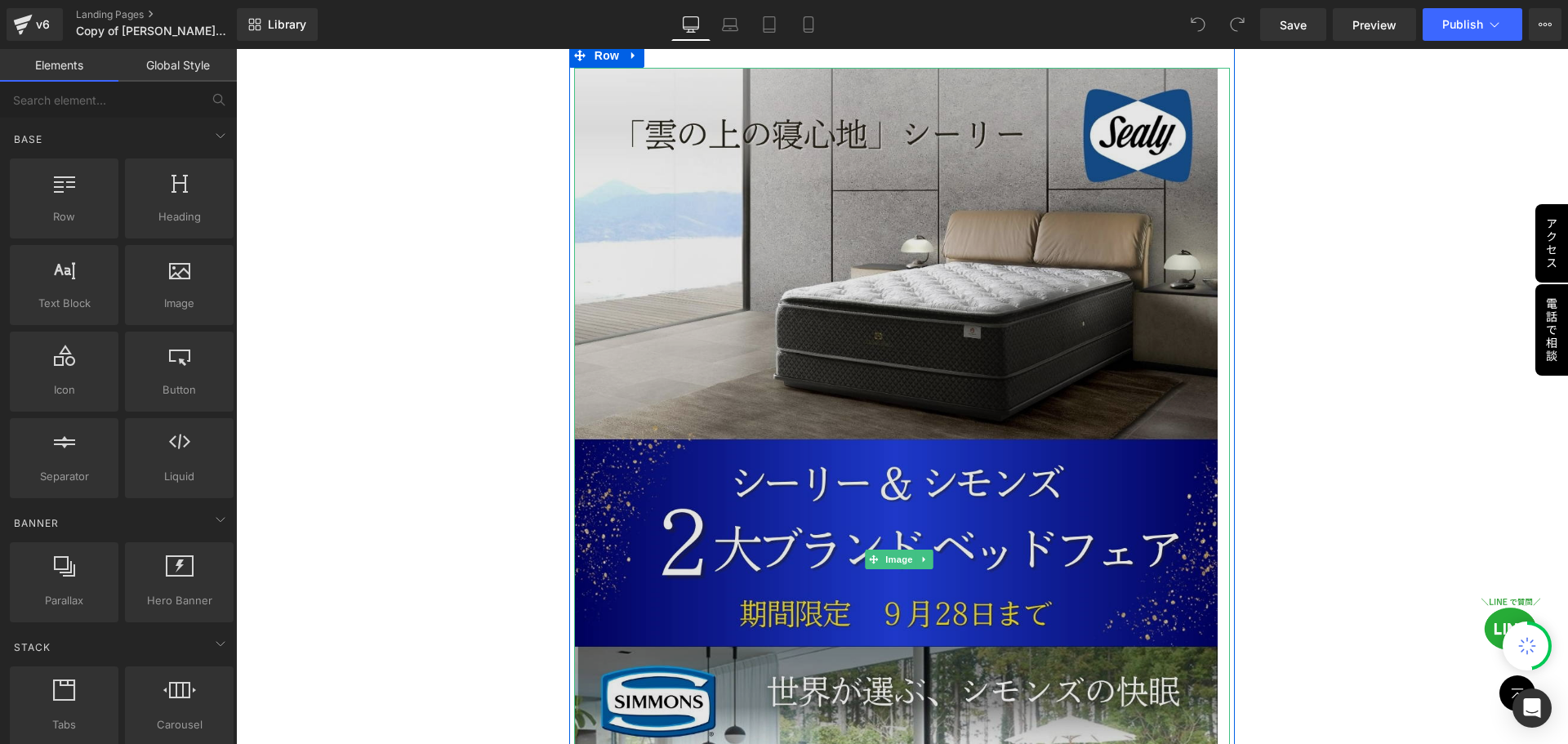
scroll to position [163, 0]
